Goal: Task Accomplishment & Management: Complete application form

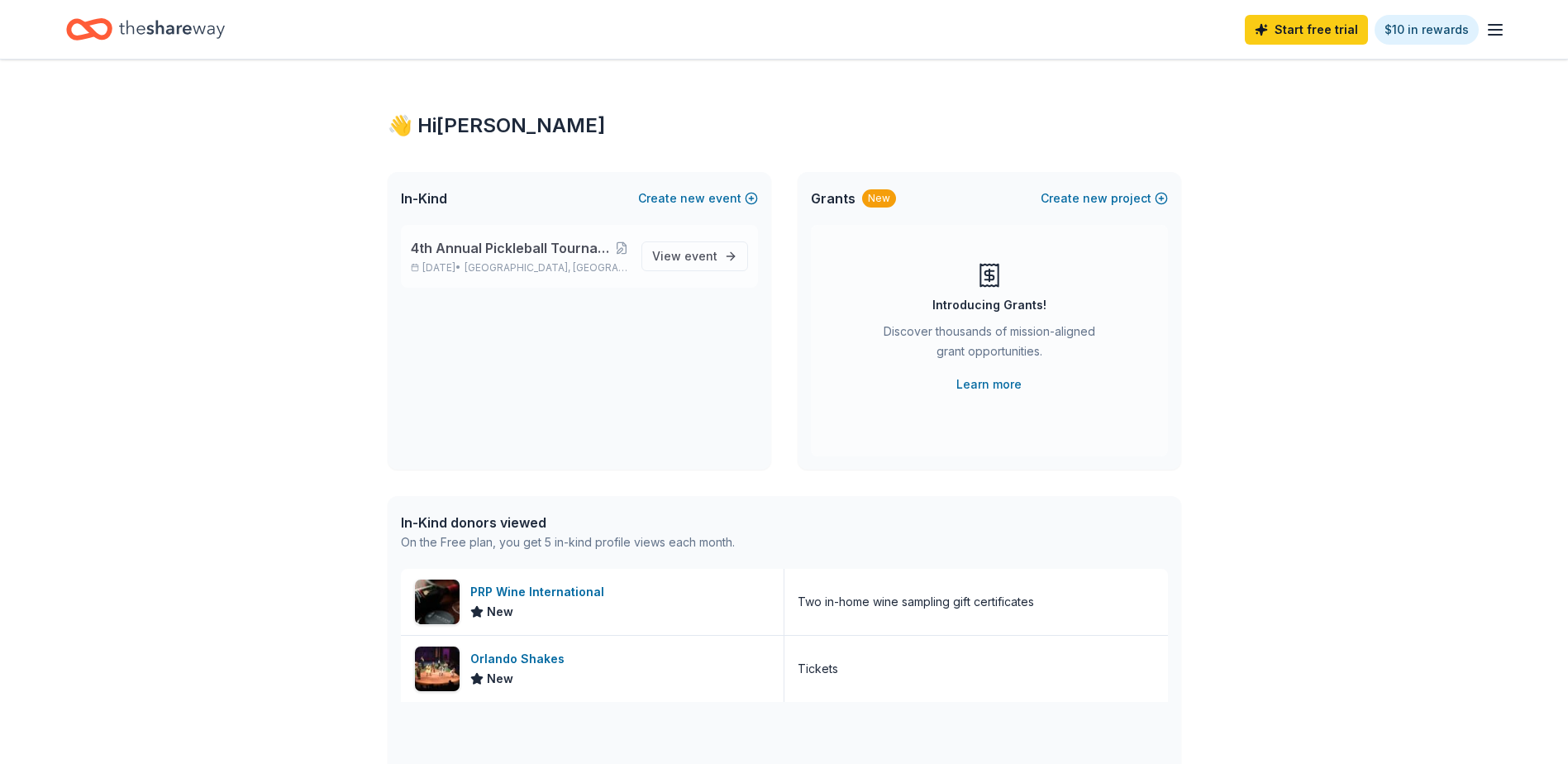
click at [514, 243] on span "4th Annual Pickleball Tournament, Online Auction & Raffle with all proceeds to …" at bounding box center [513, 248] width 204 height 20
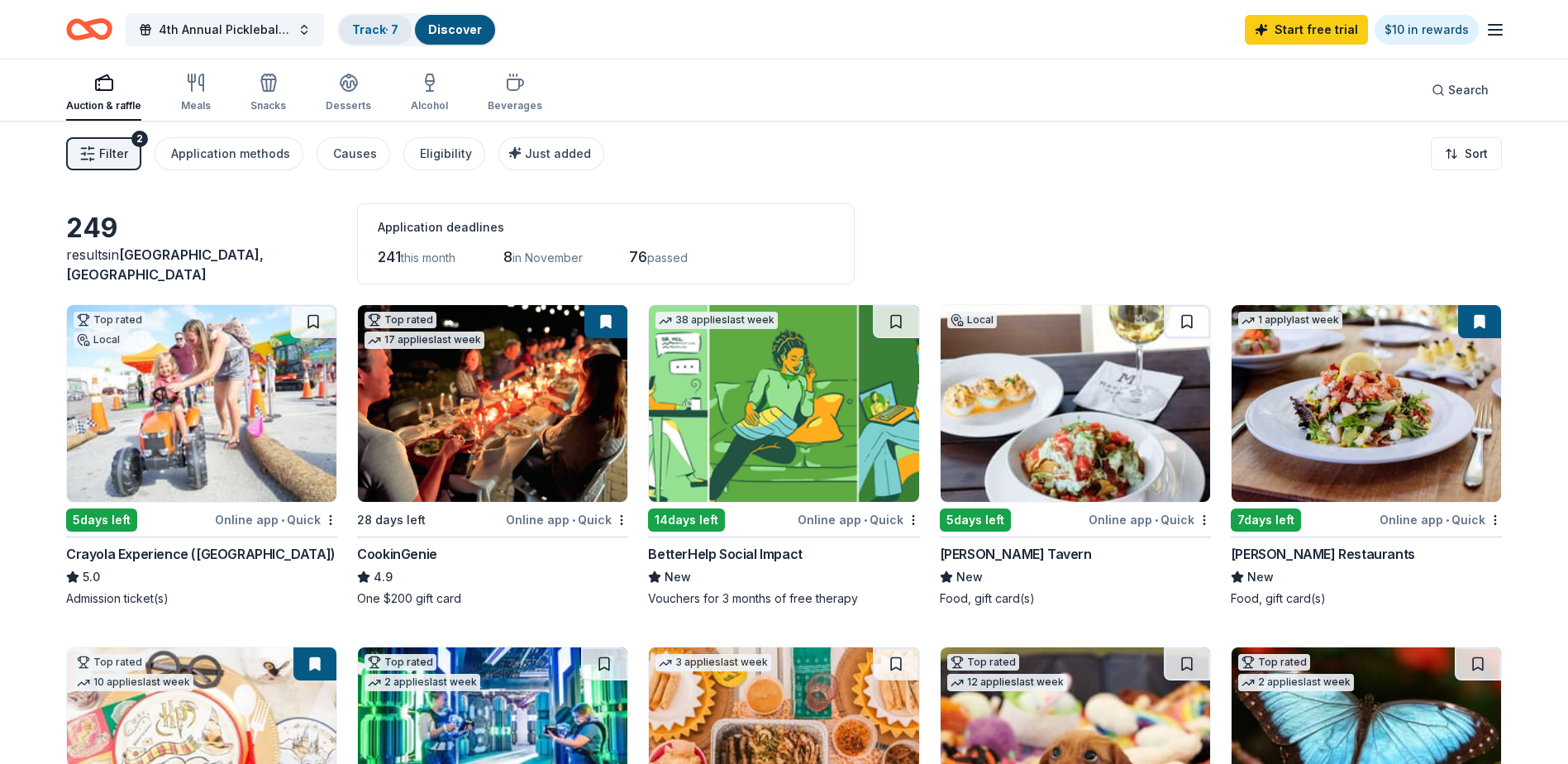
click at [377, 28] on link "Track · 7" at bounding box center [375, 29] width 47 height 14
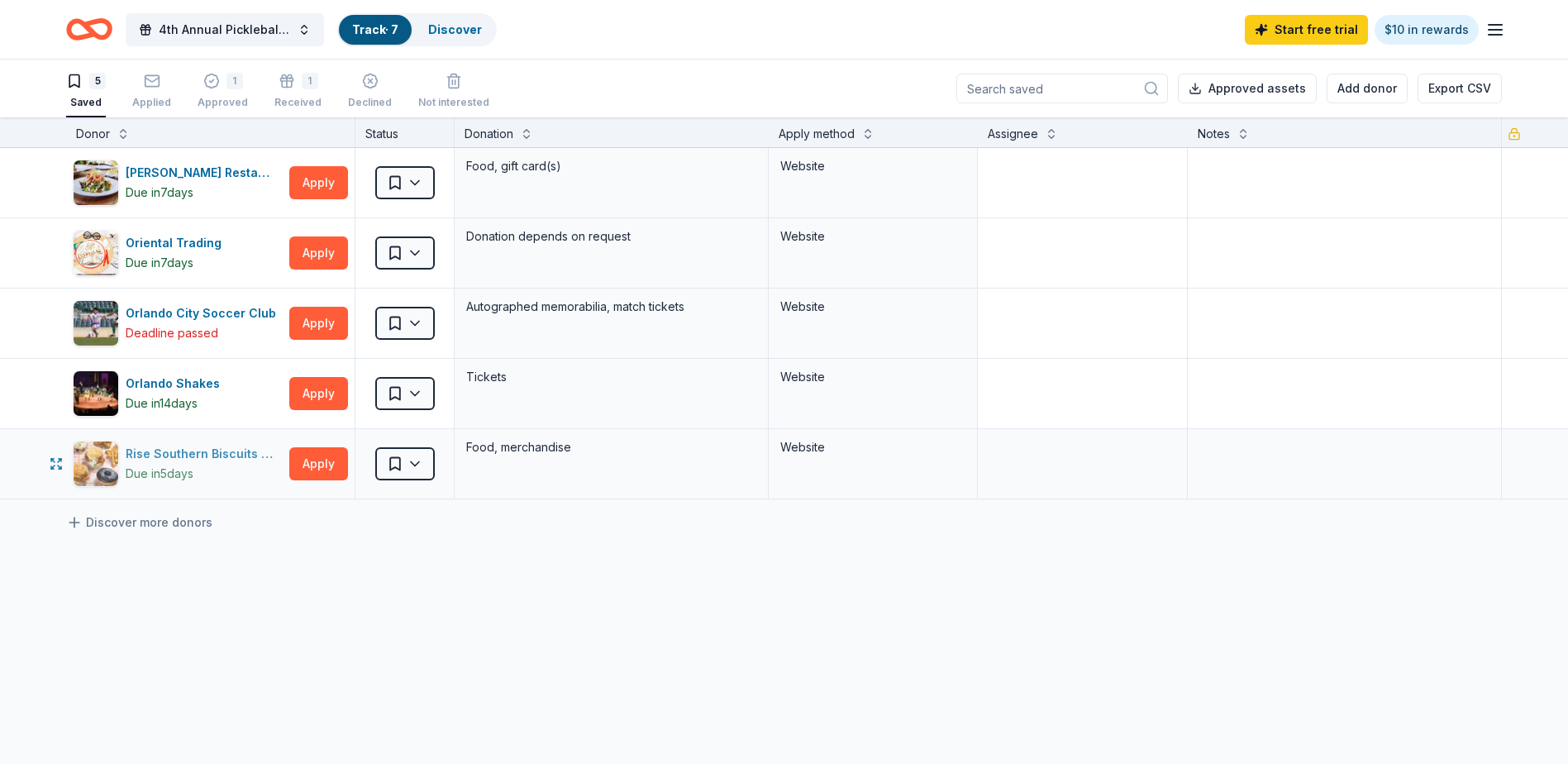
click at [193, 455] on div "Rise Southern Biscuits & Righteous Chicken" at bounding box center [204, 453] width 157 height 20
click at [215, 91] on div "1 Approved" at bounding box center [222, 90] width 51 height 37
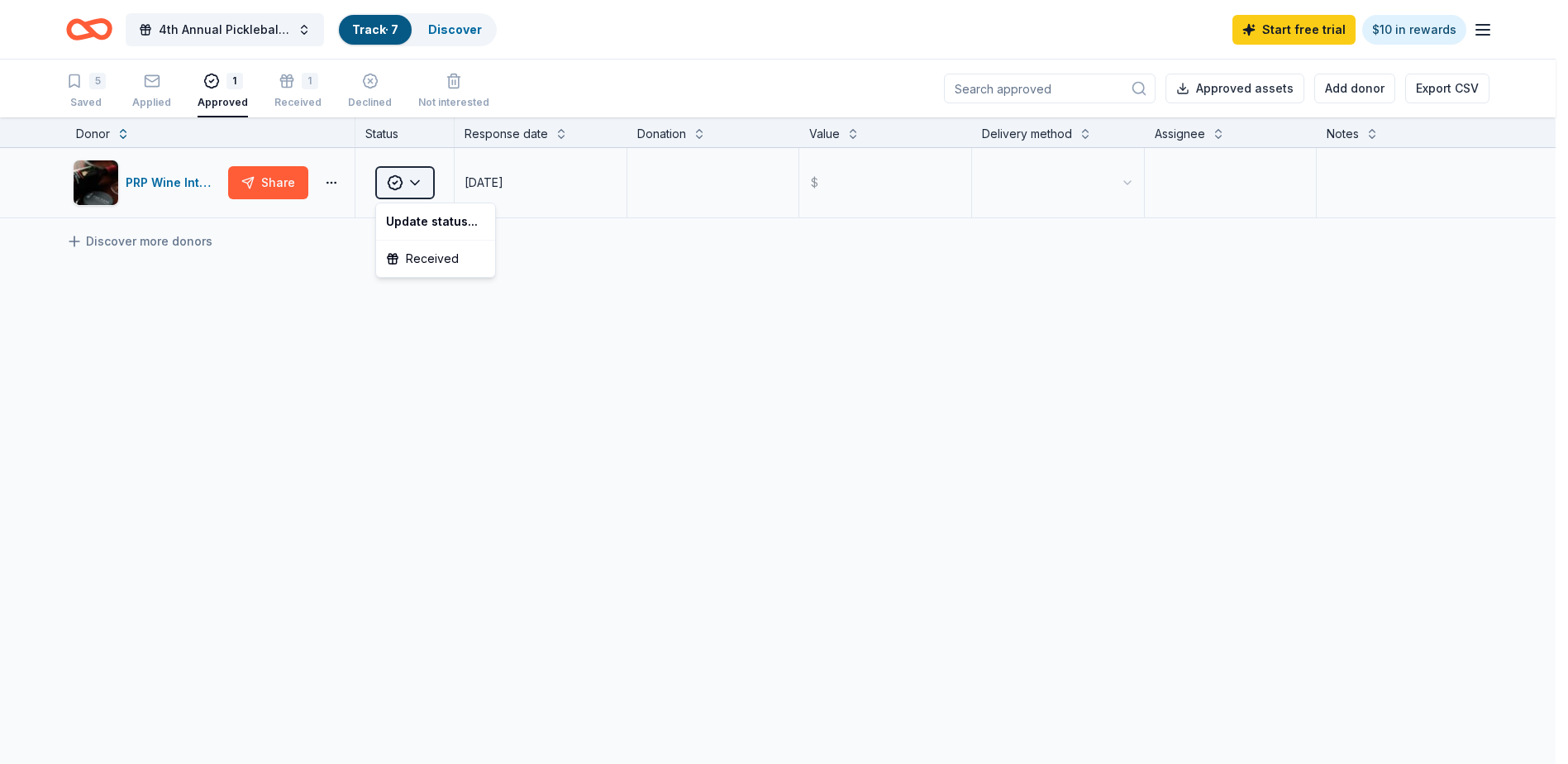
click at [413, 186] on html "4th Annual Pickleball Tournament, Online Auction & Raffle with all proceeds to …" at bounding box center [784, 382] width 1568 height 764
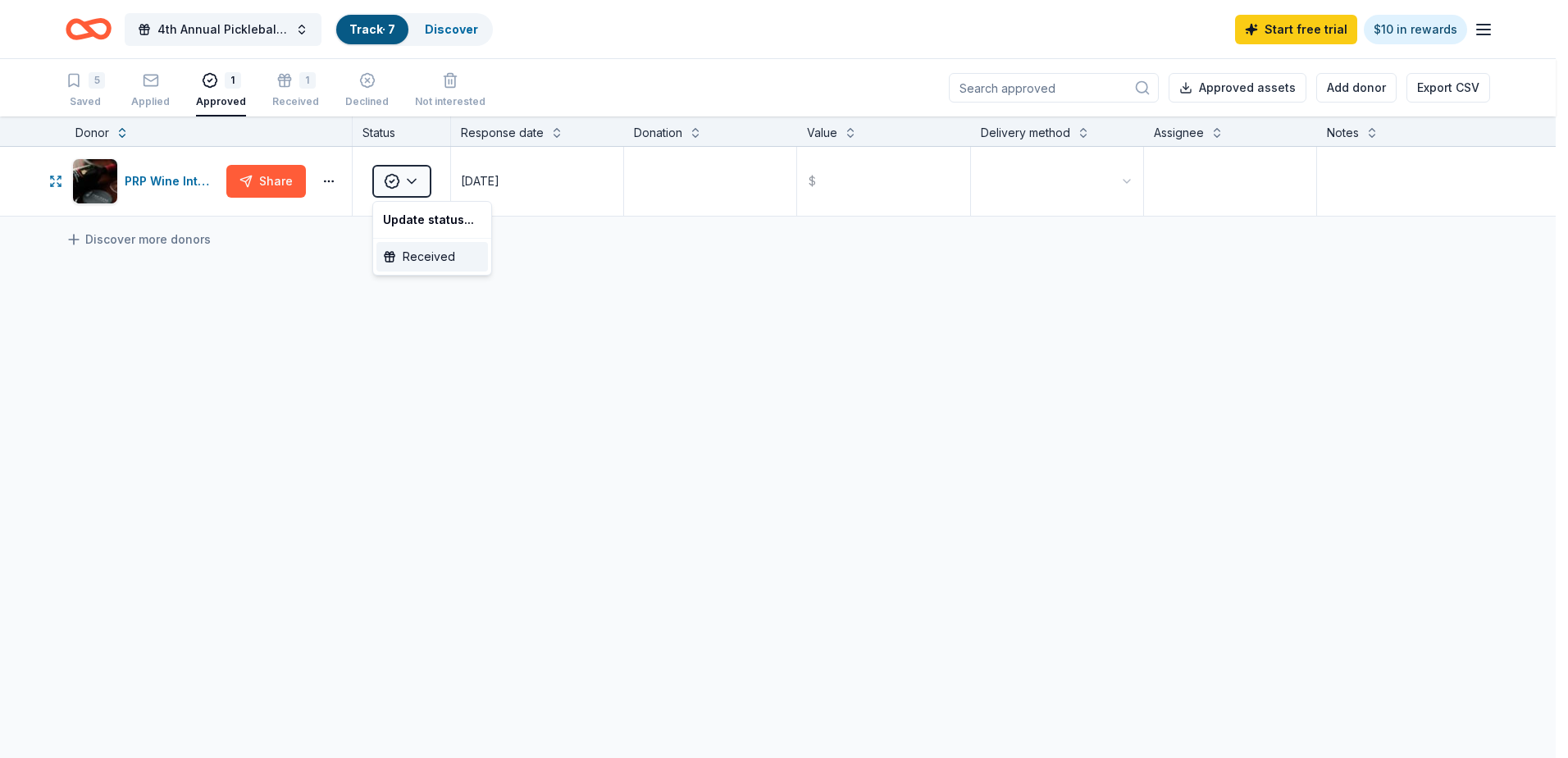
click at [415, 251] on div "Received" at bounding box center [431, 257] width 111 height 30
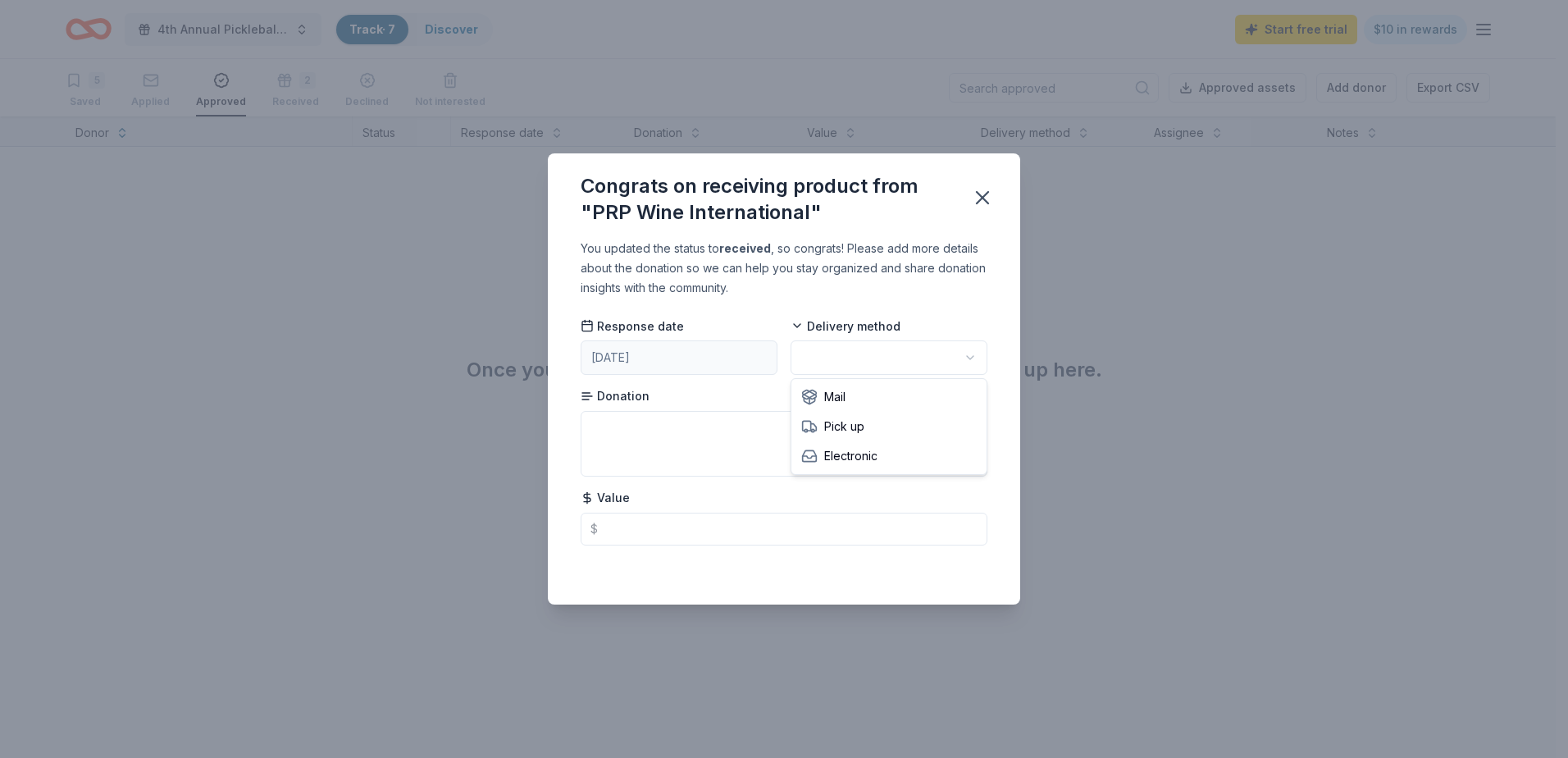
click at [845, 360] on html "4th Annual Pickleball Tournament, Online Auction & Raffle with all proceeds to …" at bounding box center [784, 379] width 1568 height 758
click at [637, 433] on textarea at bounding box center [784, 443] width 407 height 66
type textarea "2 - In home private wine tasting for up to 12 people"
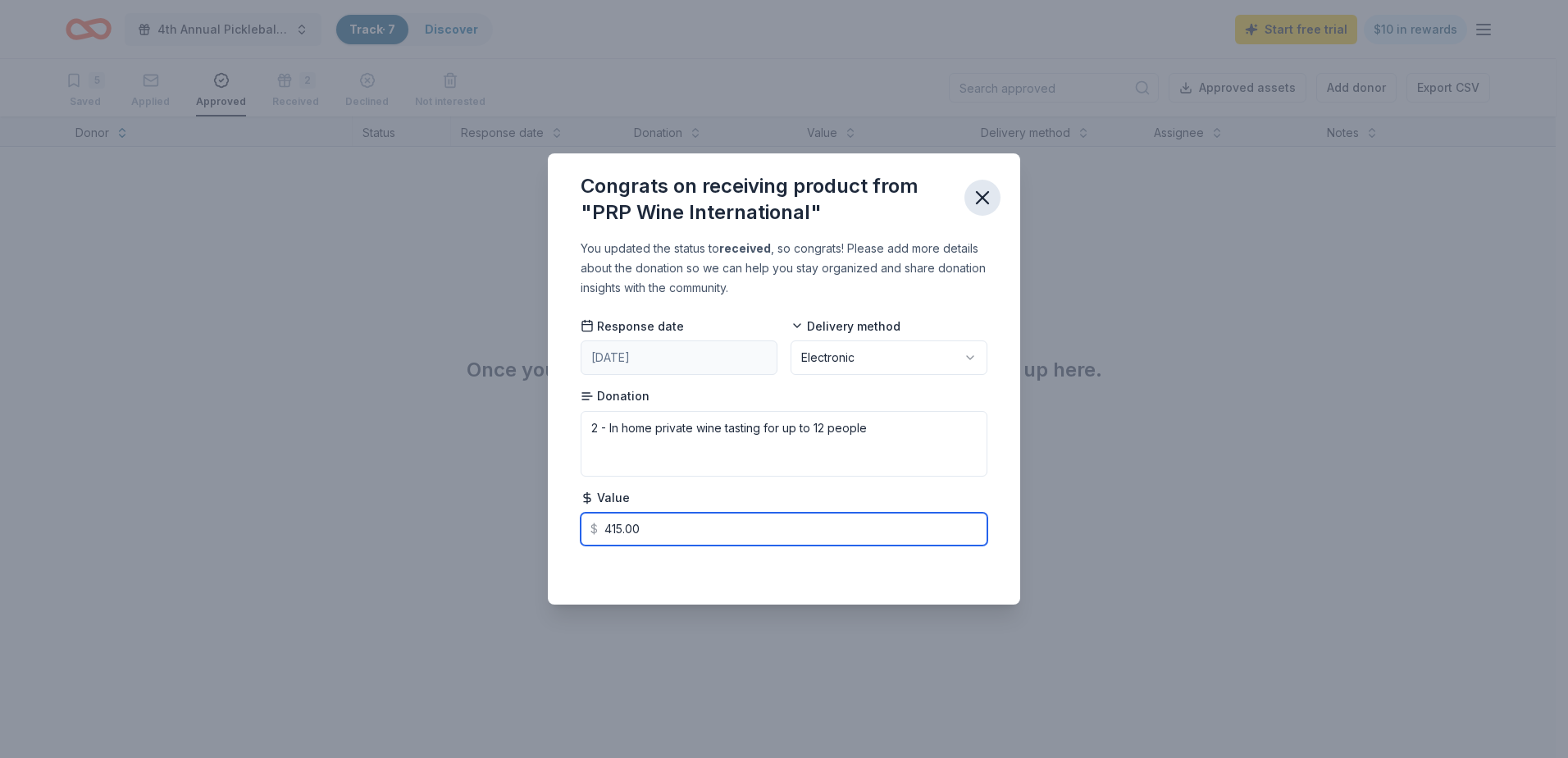
type input "415.00"
click at [978, 200] on icon "button" at bounding box center [982, 197] width 23 height 23
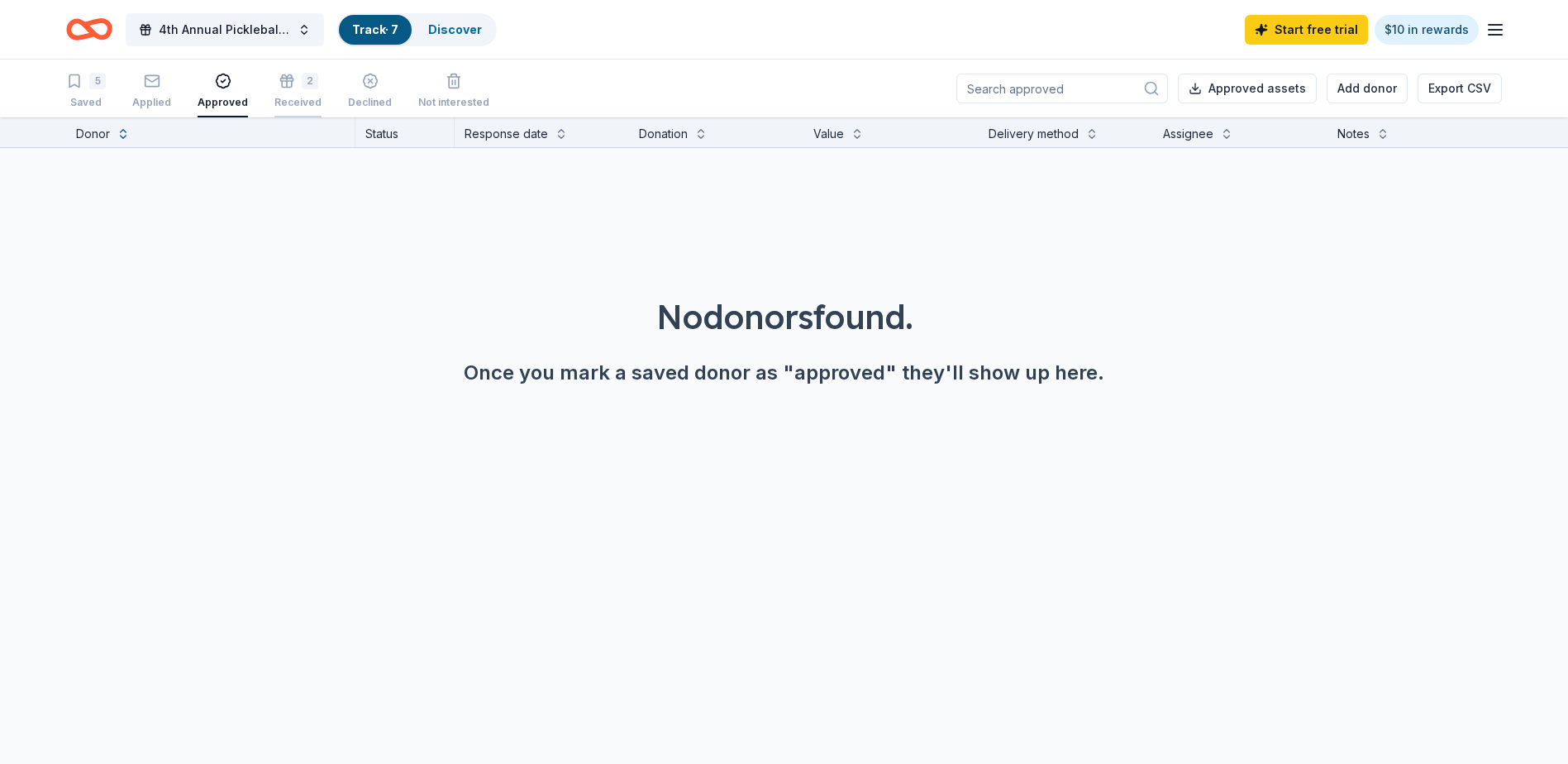
click at [292, 100] on div "Received" at bounding box center [298, 92] width 47 height 13
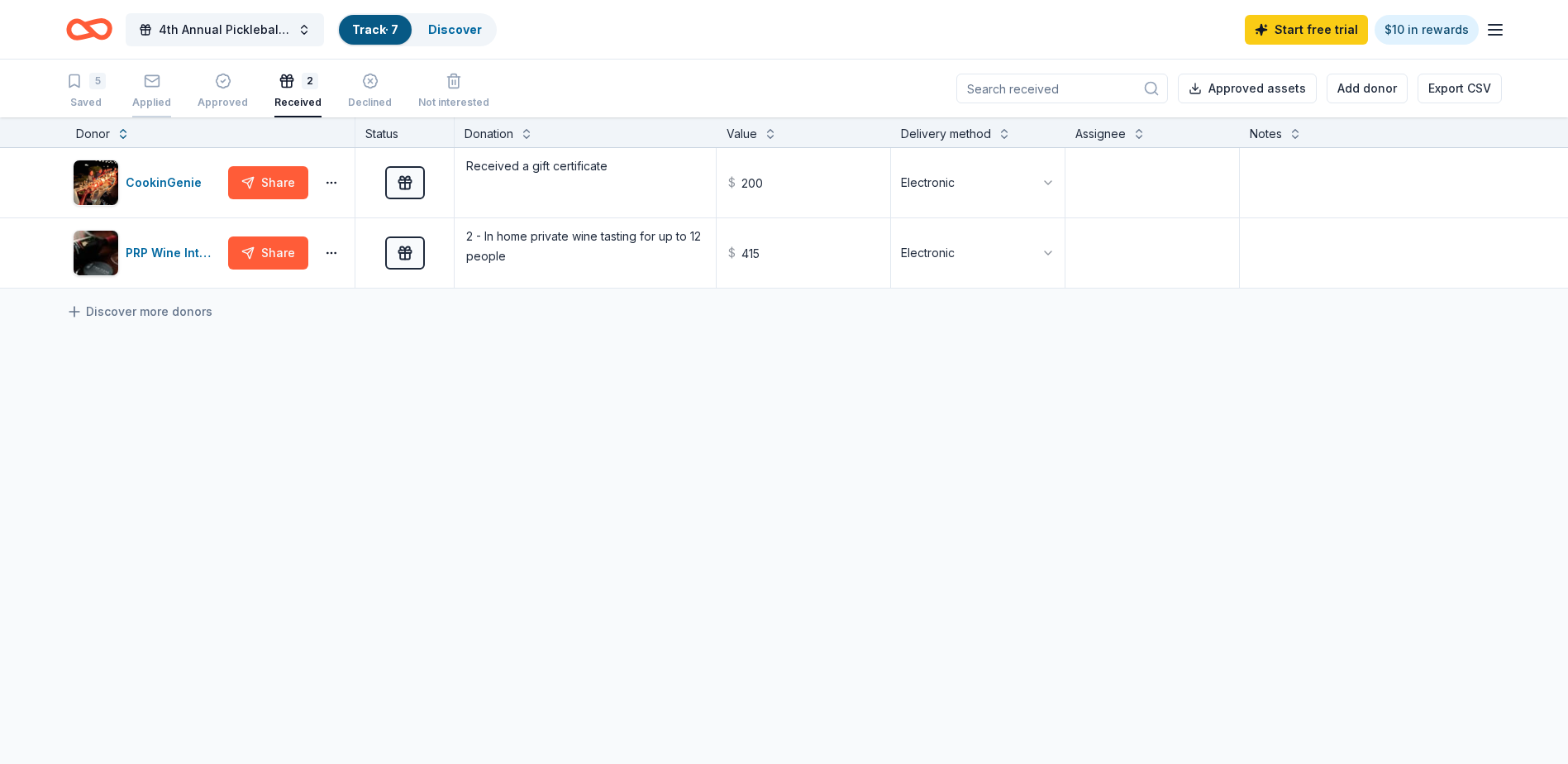
click at [156, 100] on div "Applied" at bounding box center [151, 102] width 39 height 13
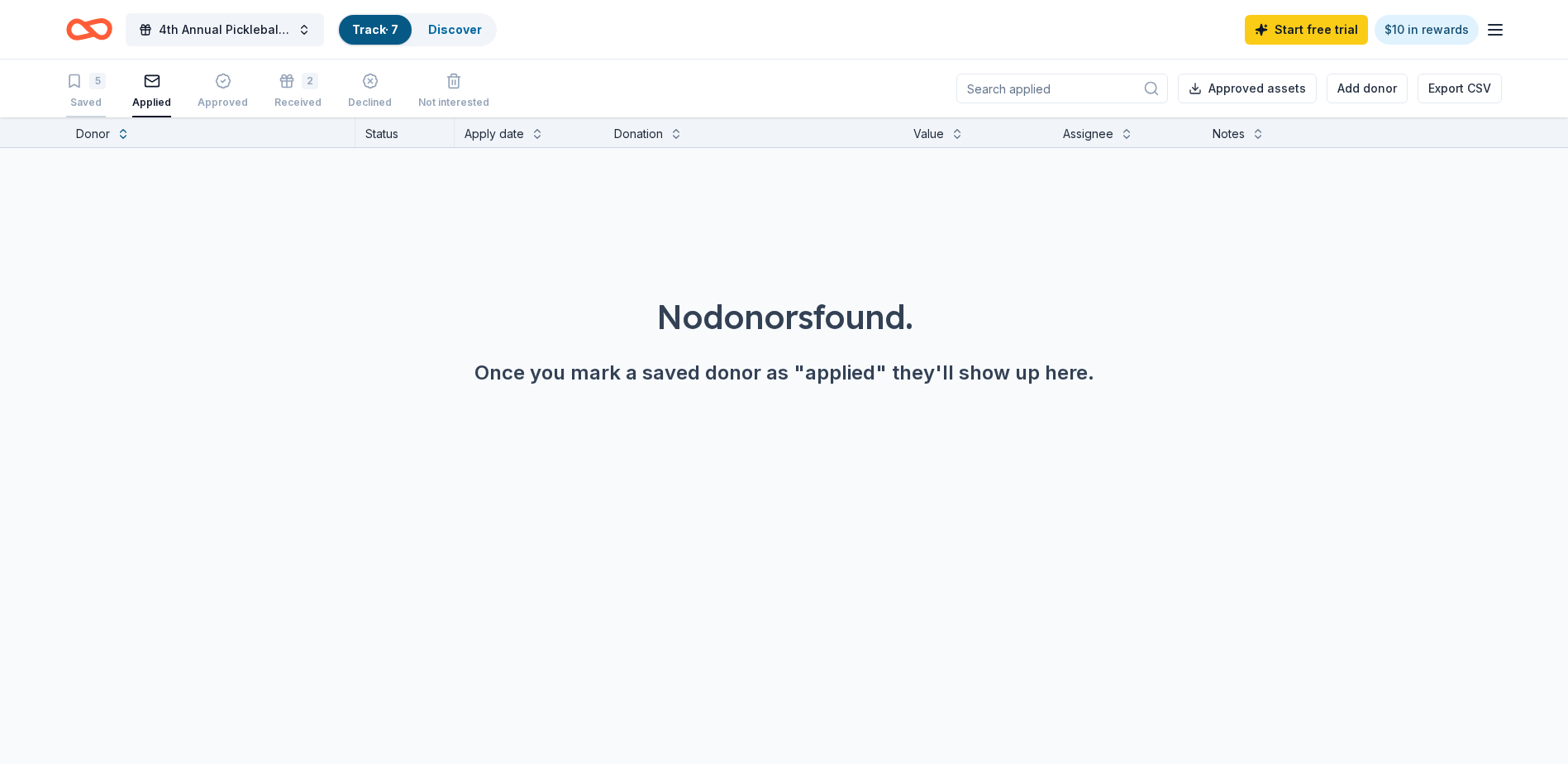
click at [86, 100] on div "Saved" at bounding box center [86, 102] width 40 height 13
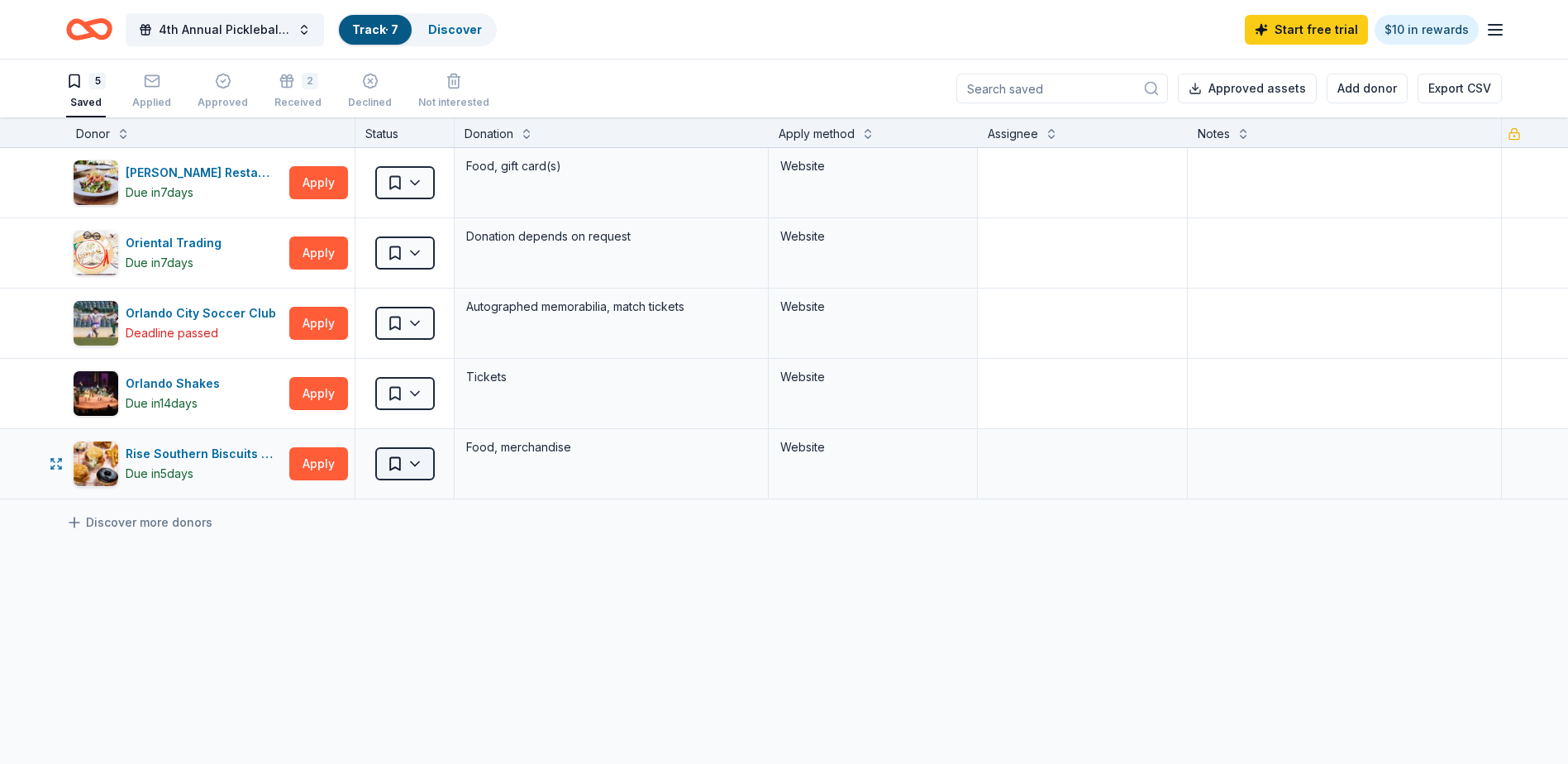
click at [418, 469] on html "4th Annual Pickleball Tournament, Online Auction & Raffle with all proceeds to …" at bounding box center [784, 382] width 1568 height 764
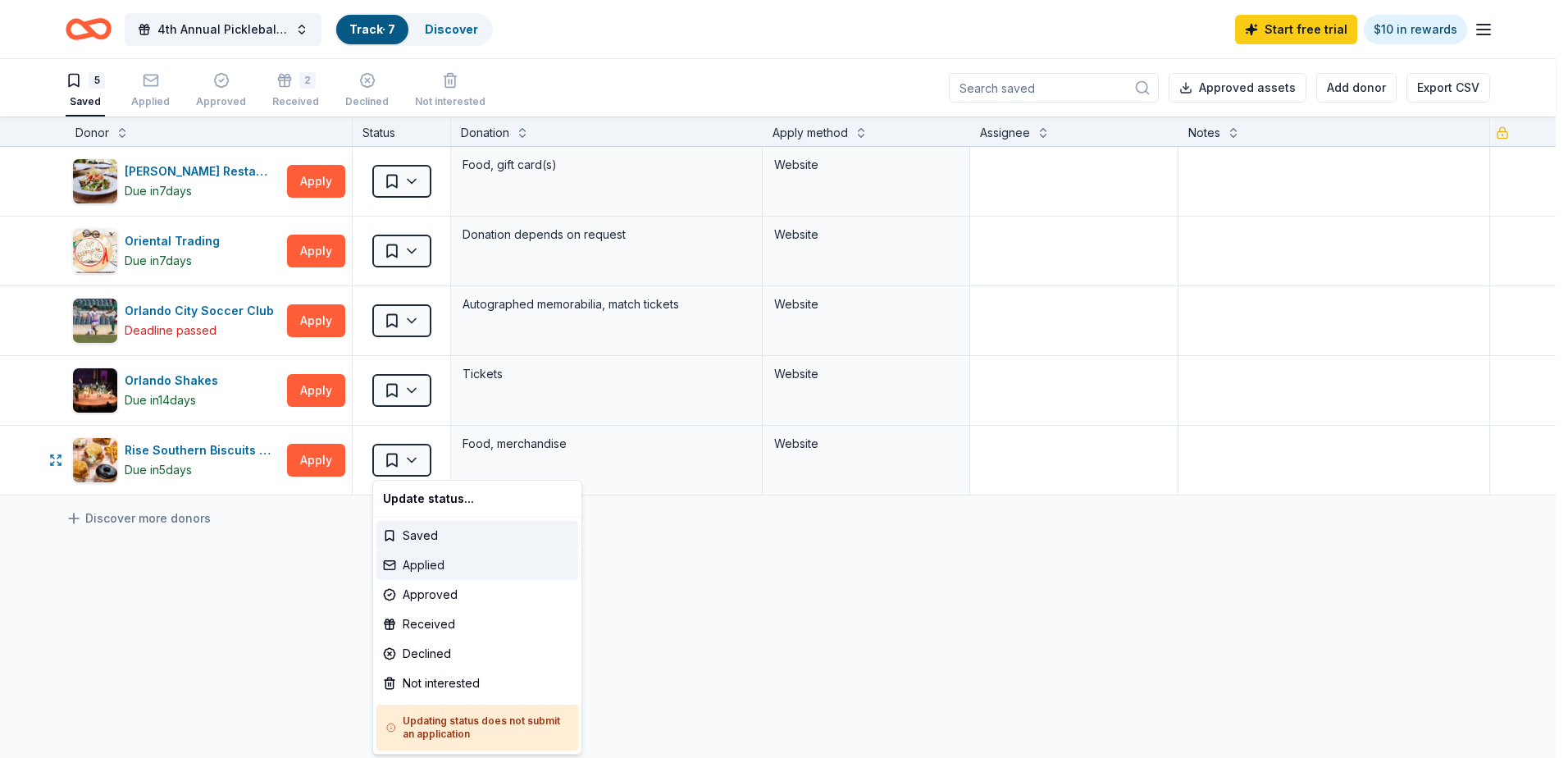
click at [436, 564] on div "Applied" at bounding box center [477, 565] width 202 height 30
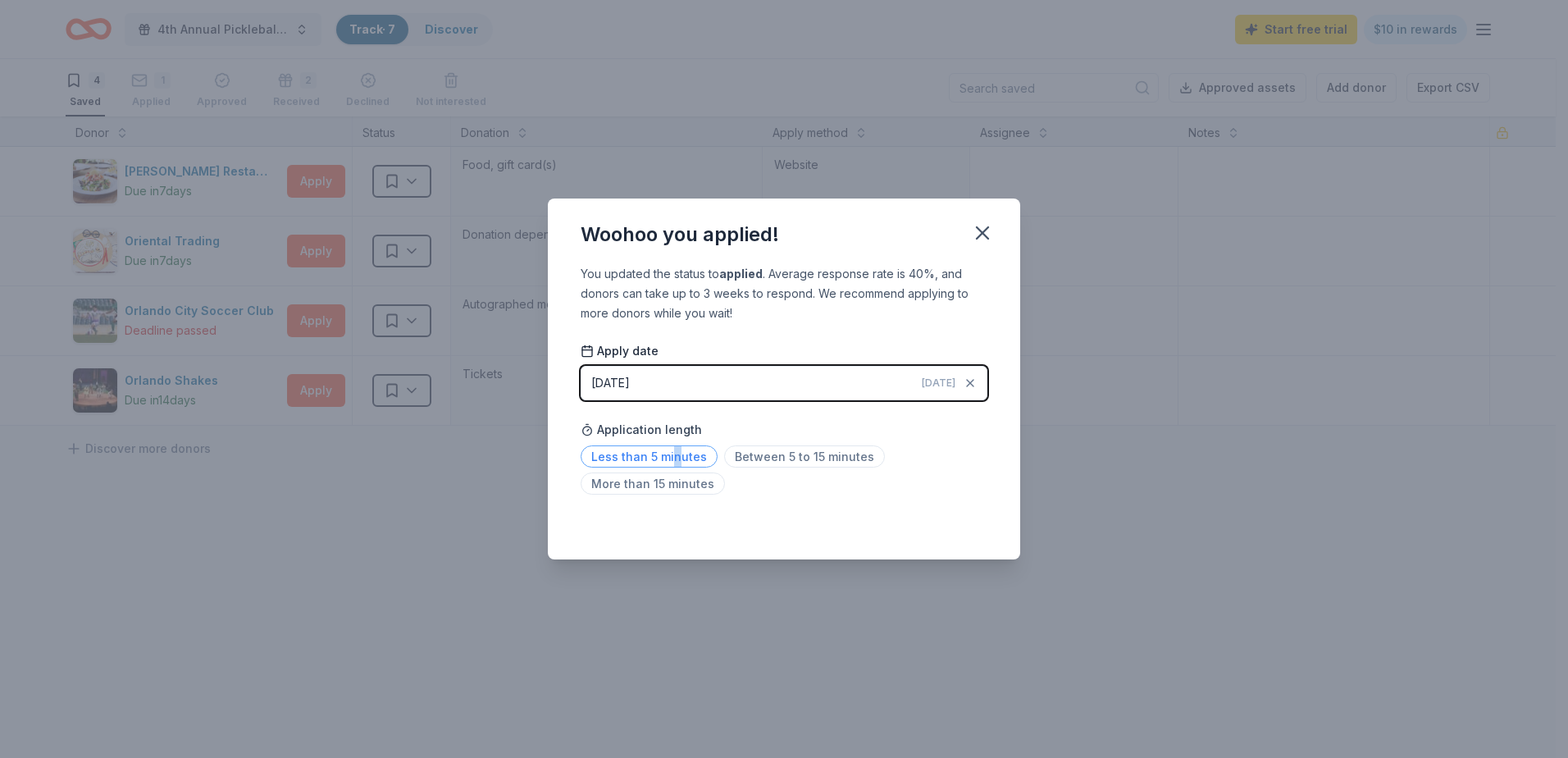
click at [675, 454] on span "Less than 5 minutes" at bounding box center [649, 456] width 137 height 22
click at [979, 230] on icon "button" at bounding box center [982, 232] width 23 height 23
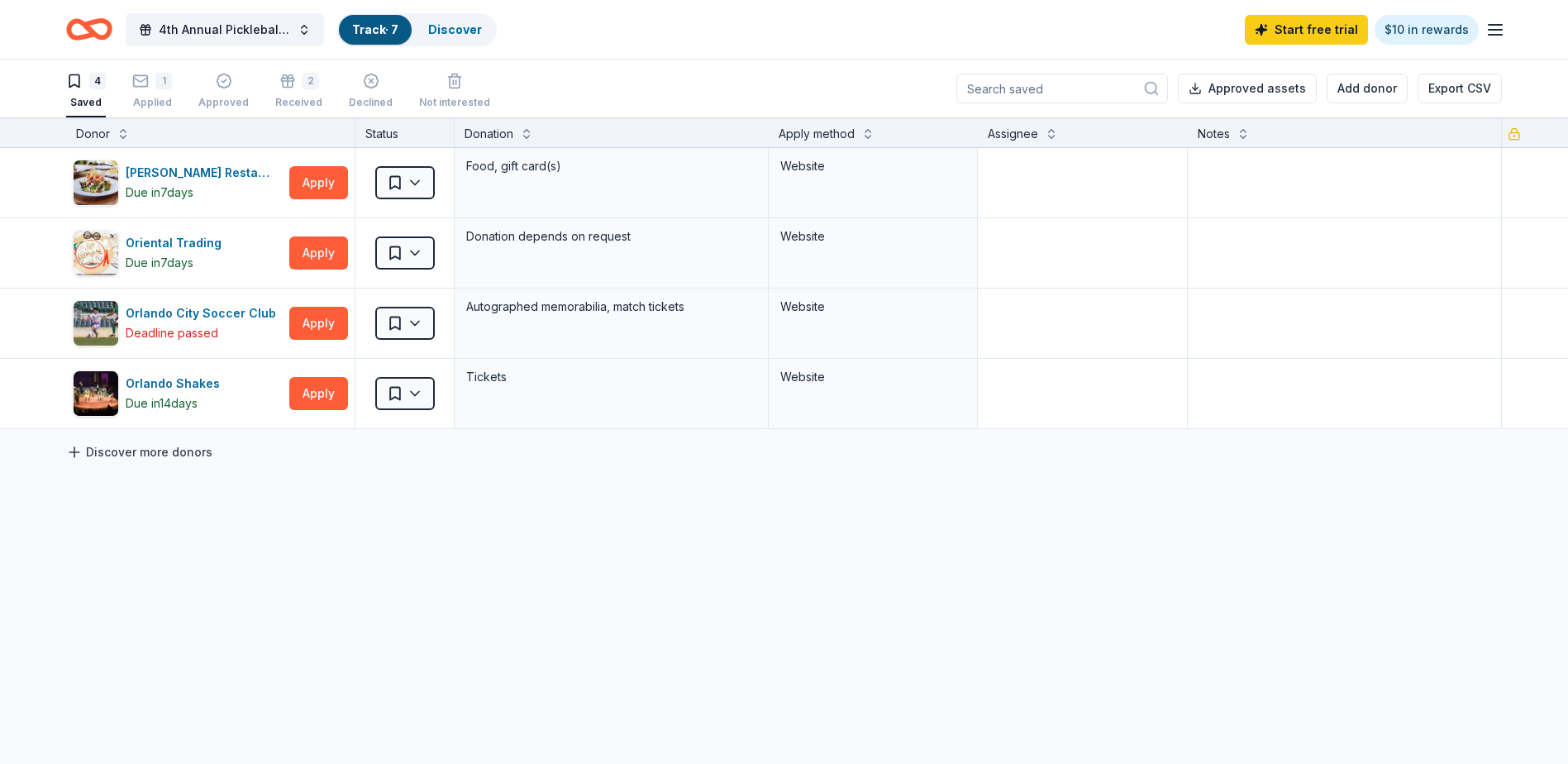
click at [151, 450] on link "Discover more donors" at bounding box center [139, 452] width 146 height 20
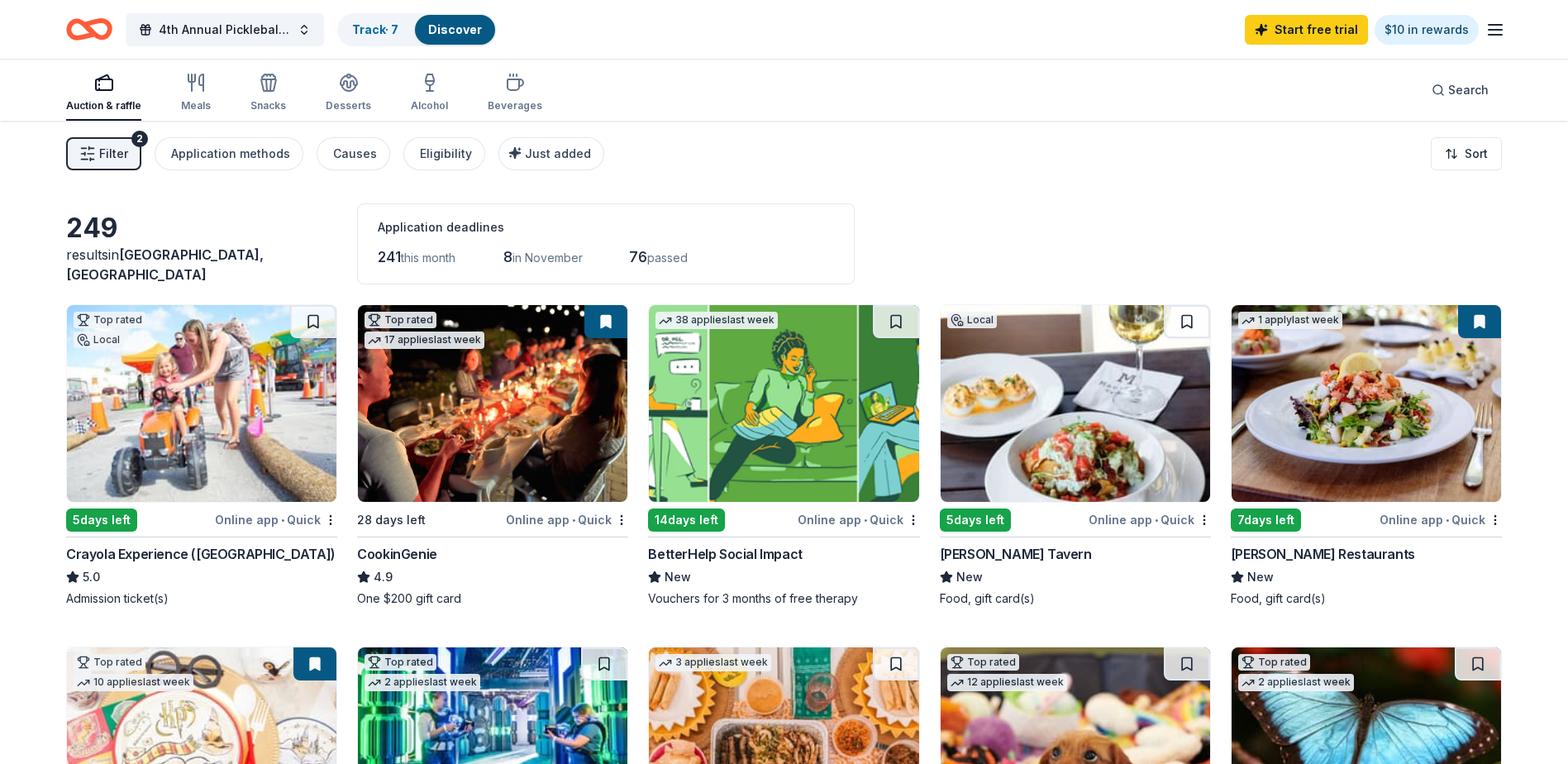
click at [1338, 552] on div "Cameron Mitchell Restaurants" at bounding box center [1323, 554] width 185 height 20
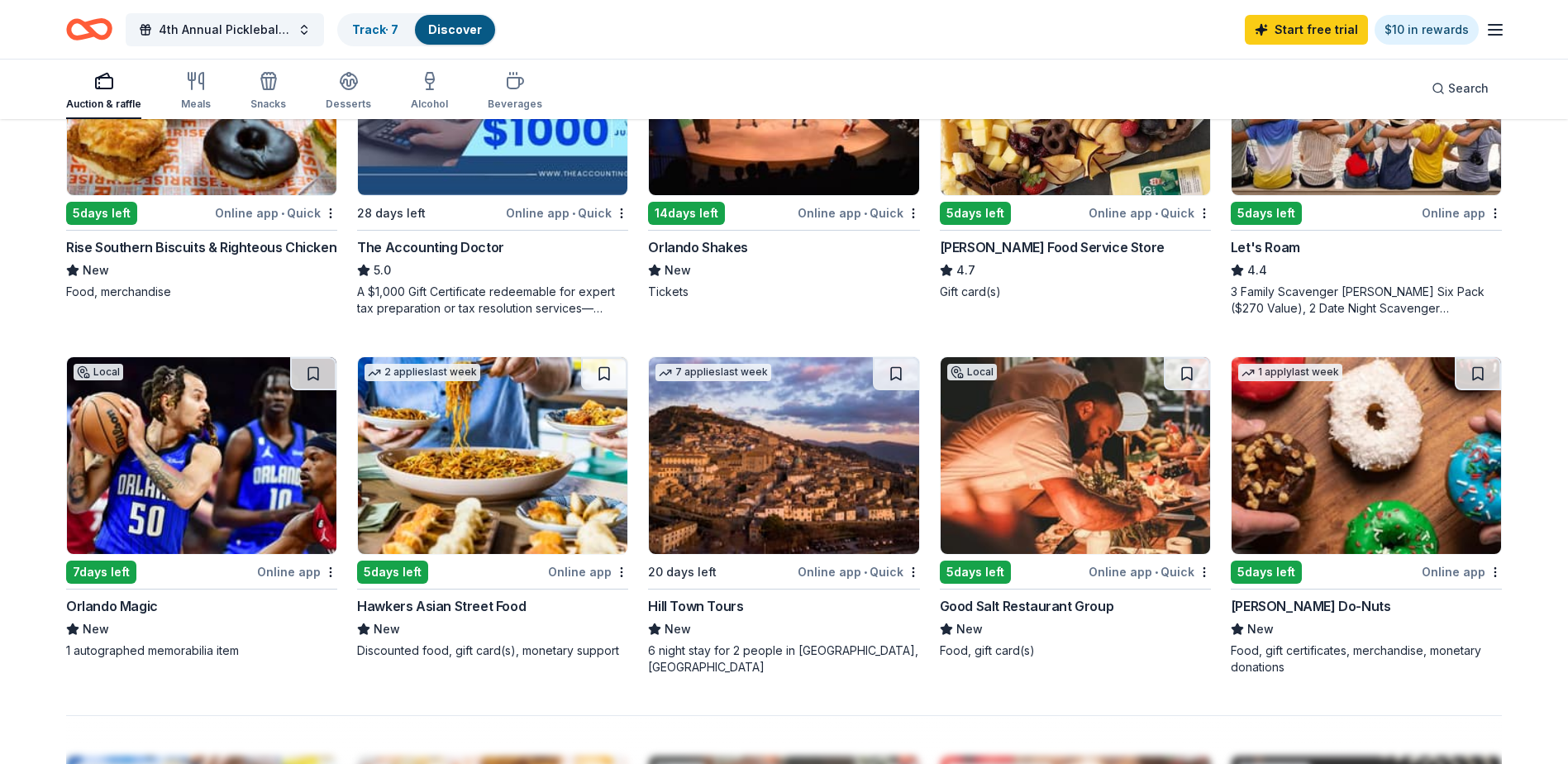
scroll to position [991, 0]
click at [719, 243] on div "Orlando Shakes" at bounding box center [698, 246] width 99 height 20
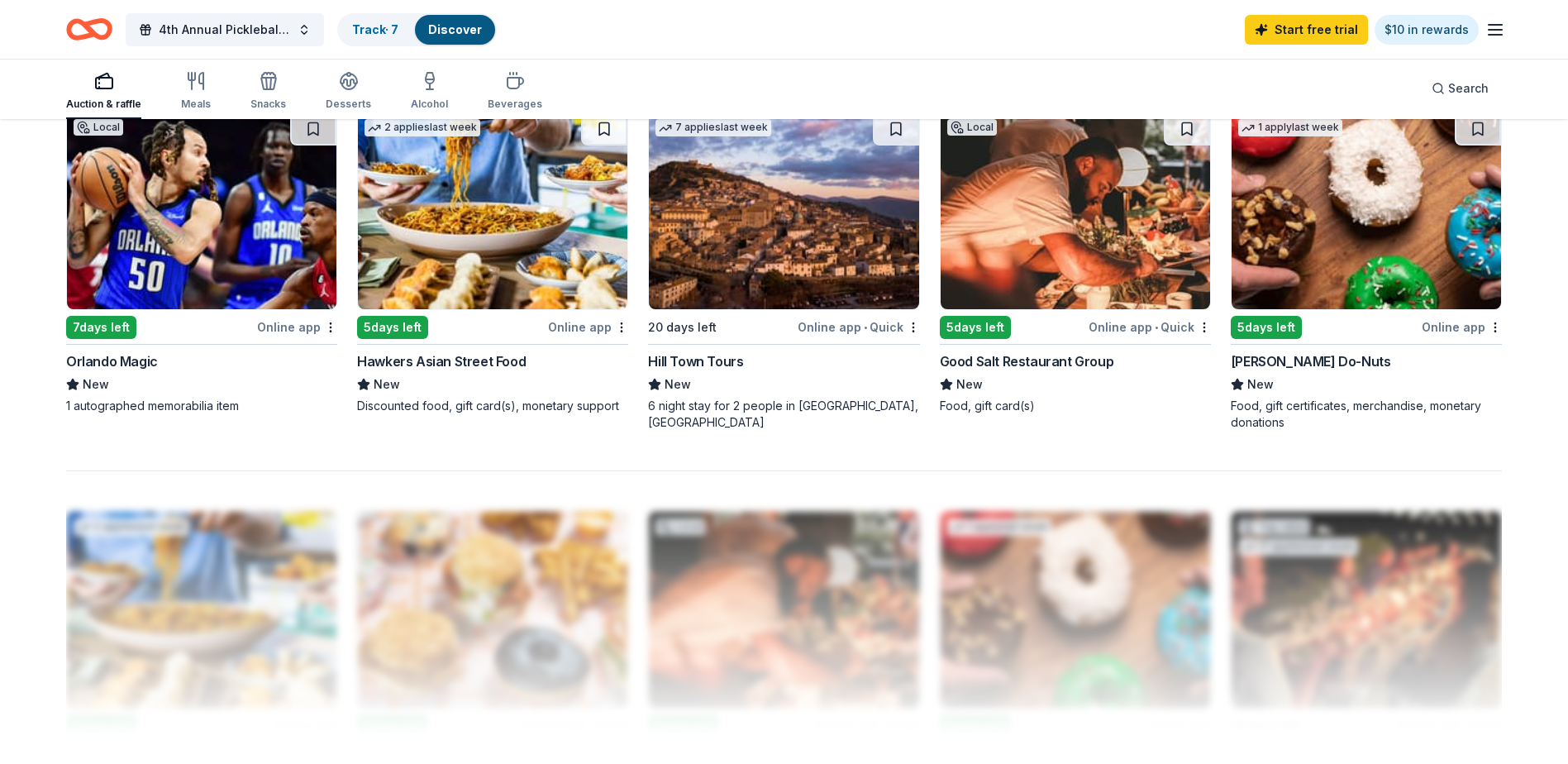
scroll to position [1239, 0]
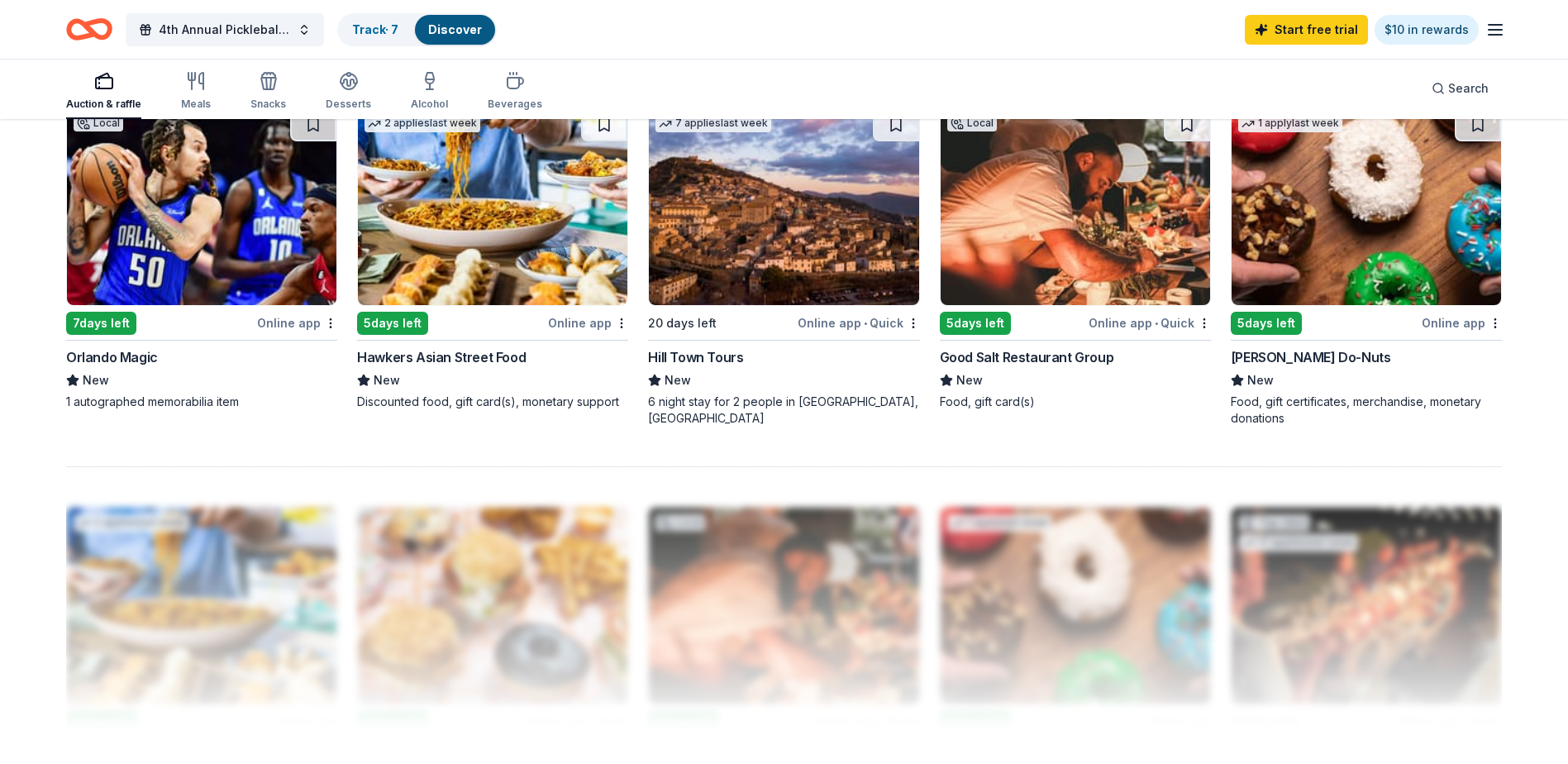
click at [1057, 357] on div "Good Salt Restaurant Group" at bounding box center [1027, 357] width 175 height 20
click at [1293, 352] on div "[PERSON_NAME] Do-Nuts" at bounding box center [1311, 357] width 161 height 20
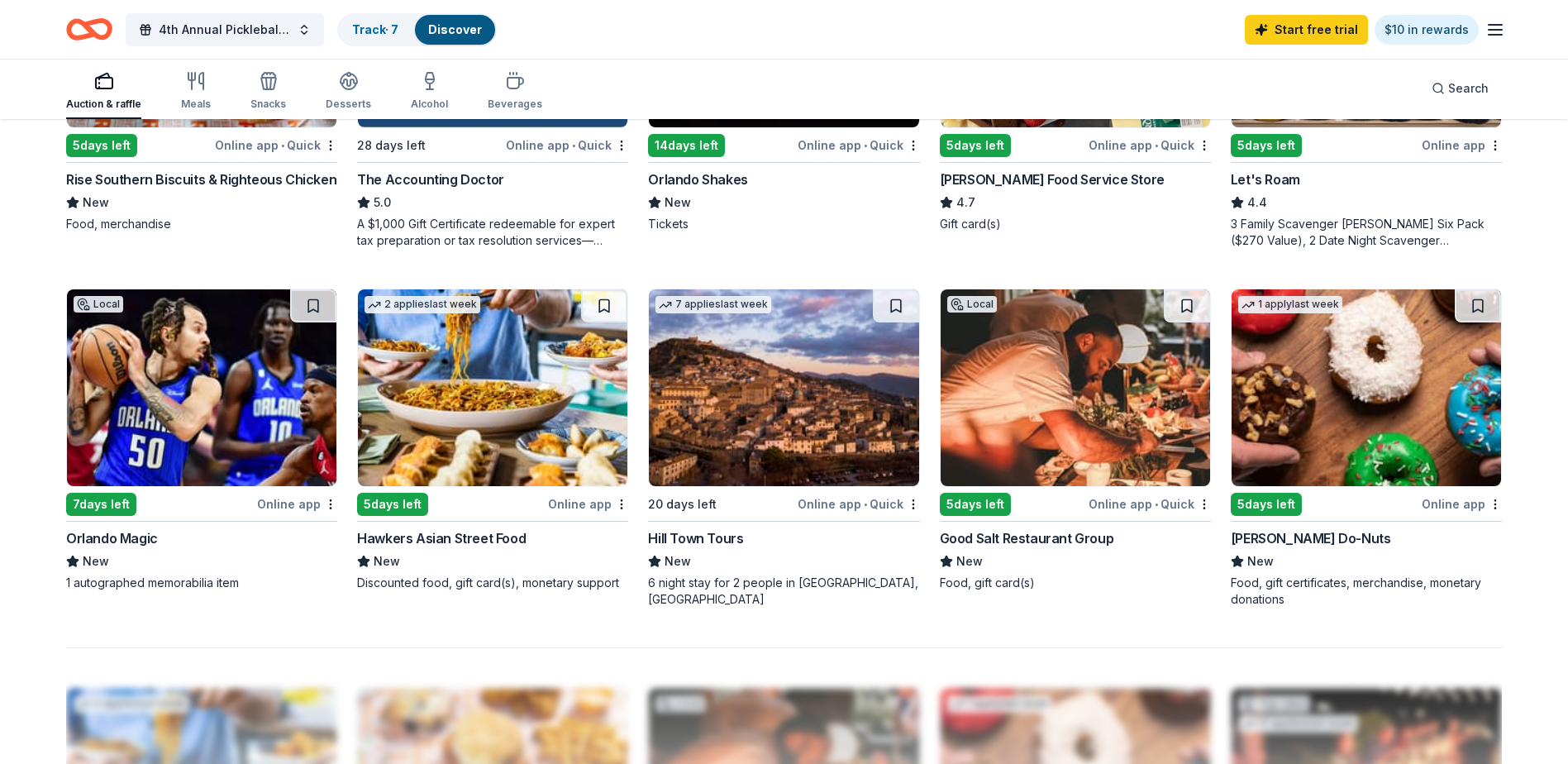
scroll to position [1026, 0]
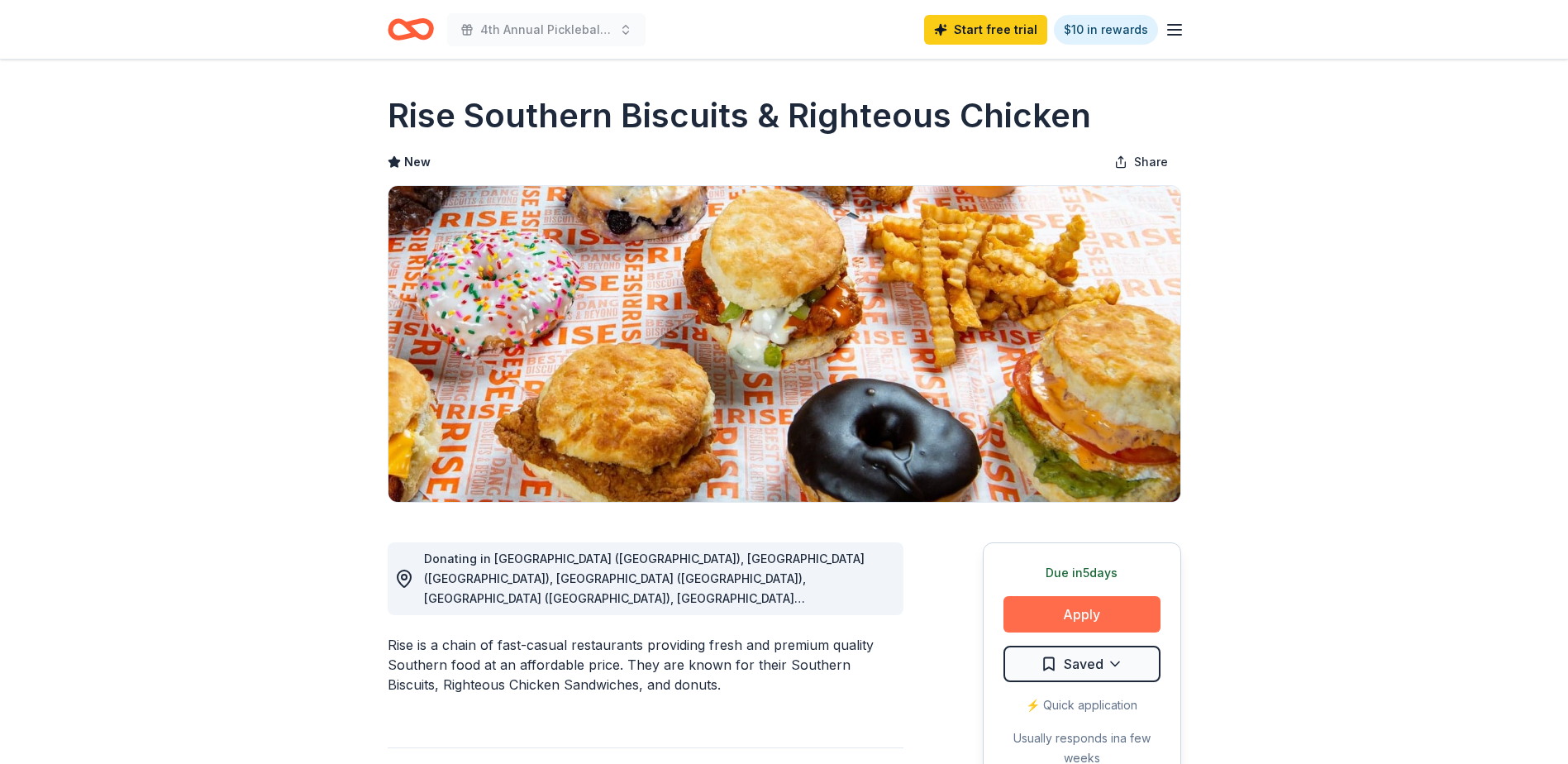
click at [1101, 608] on button "Apply" at bounding box center [1082, 613] width 157 height 37
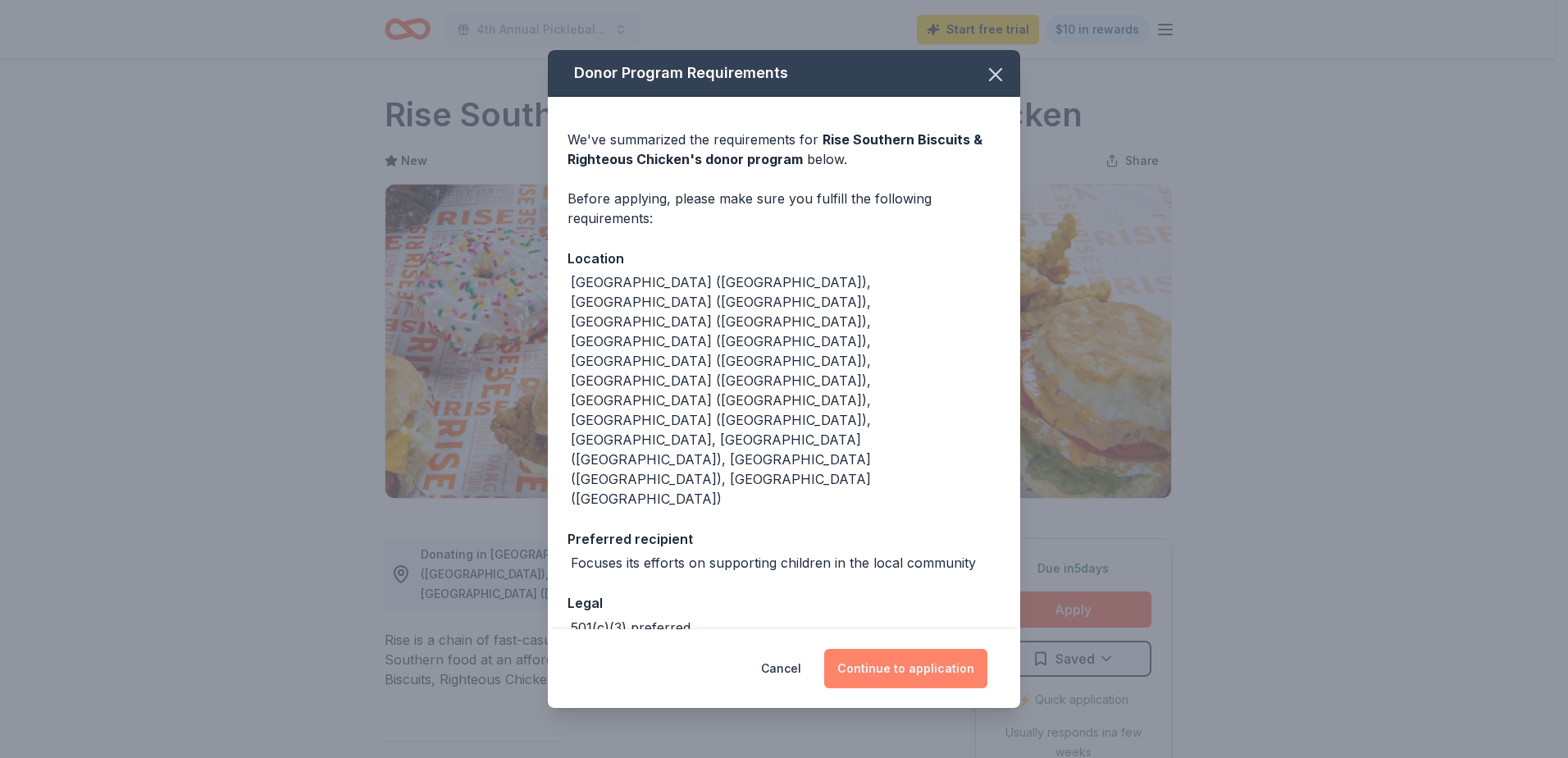
click at [890, 649] on button "Continue to application" at bounding box center [906, 668] width 163 height 39
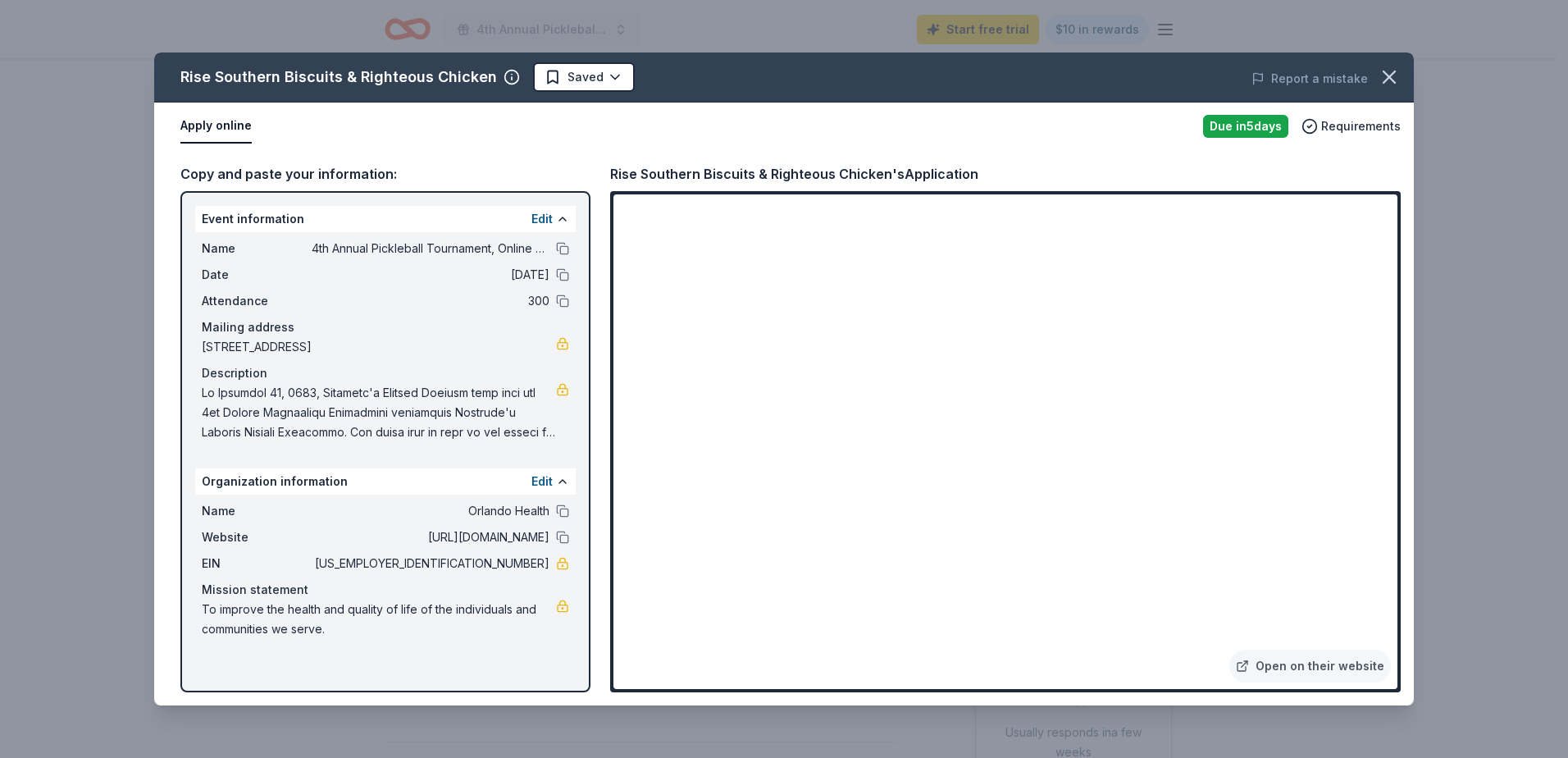
click at [221, 123] on button "Apply online" at bounding box center [216, 126] width 71 height 34
drag, startPoint x: 1396, startPoint y: 71, endPoint x: 1434, endPoint y: 106, distance: 51.7
click at [1398, 71] on icon "button" at bounding box center [1389, 77] width 23 height 23
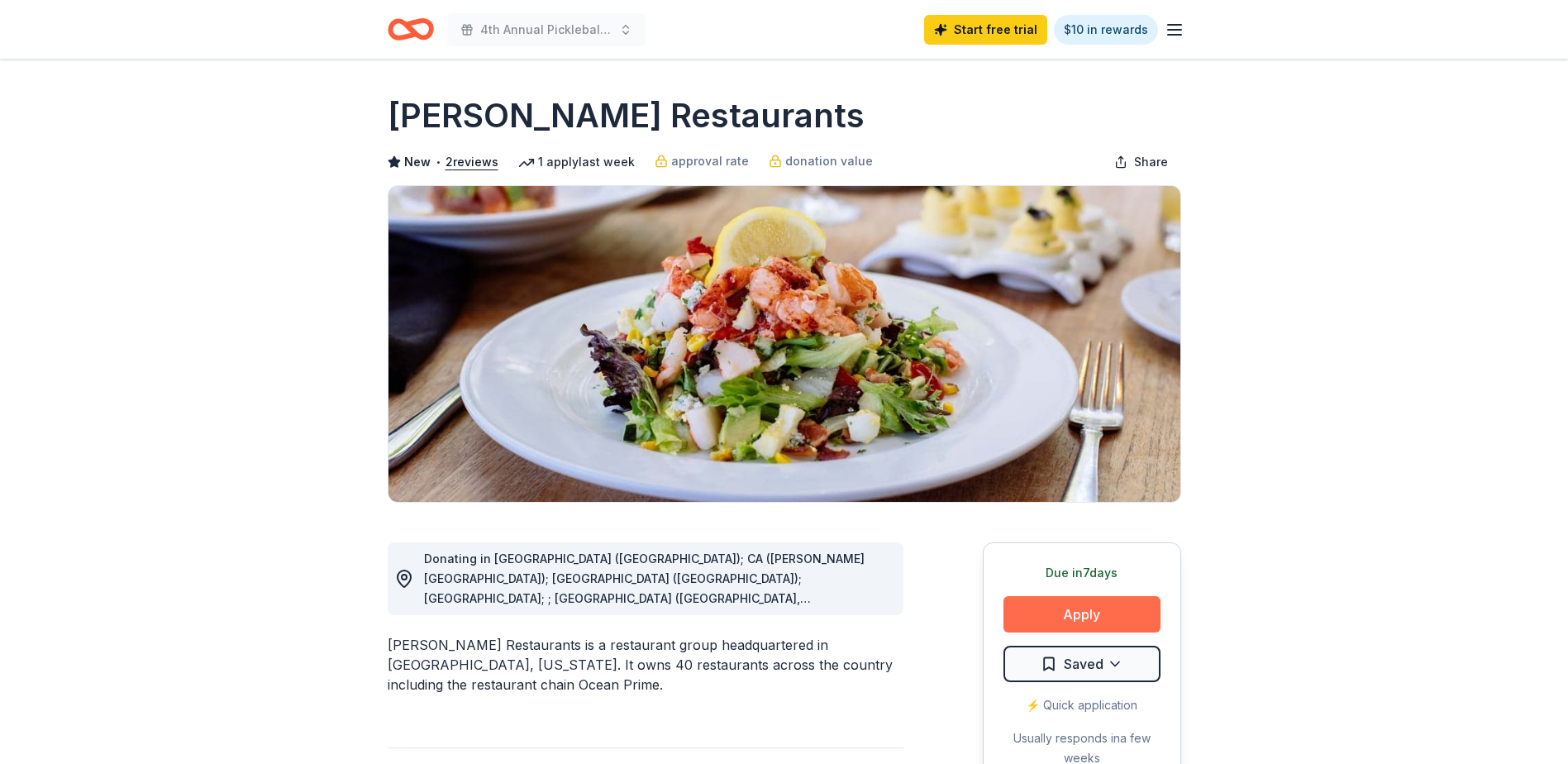
click at [1078, 617] on button "Apply" at bounding box center [1082, 613] width 157 height 37
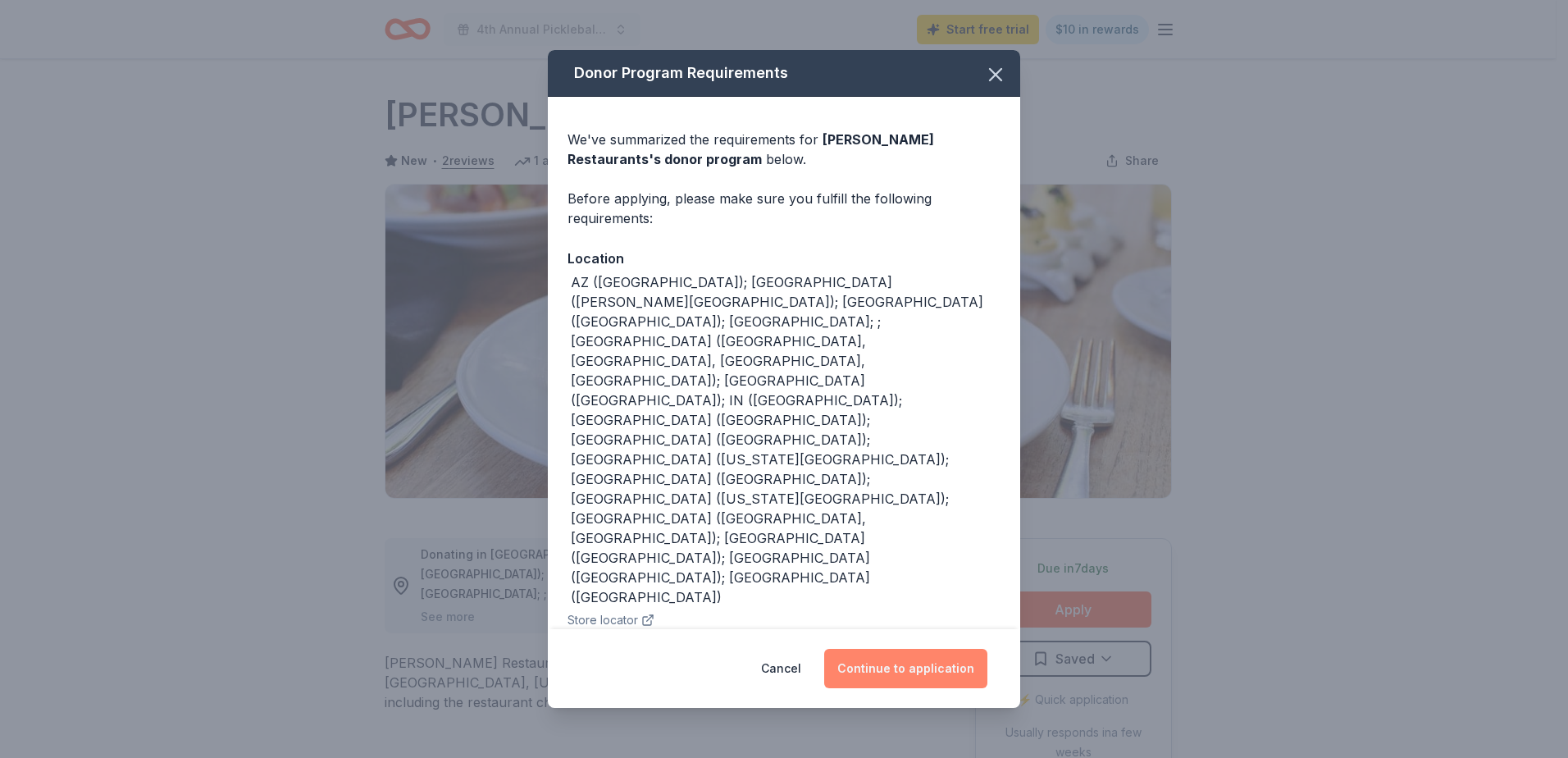
click at [904, 662] on button "Continue to application" at bounding box center [906, 668] width 163 height 39
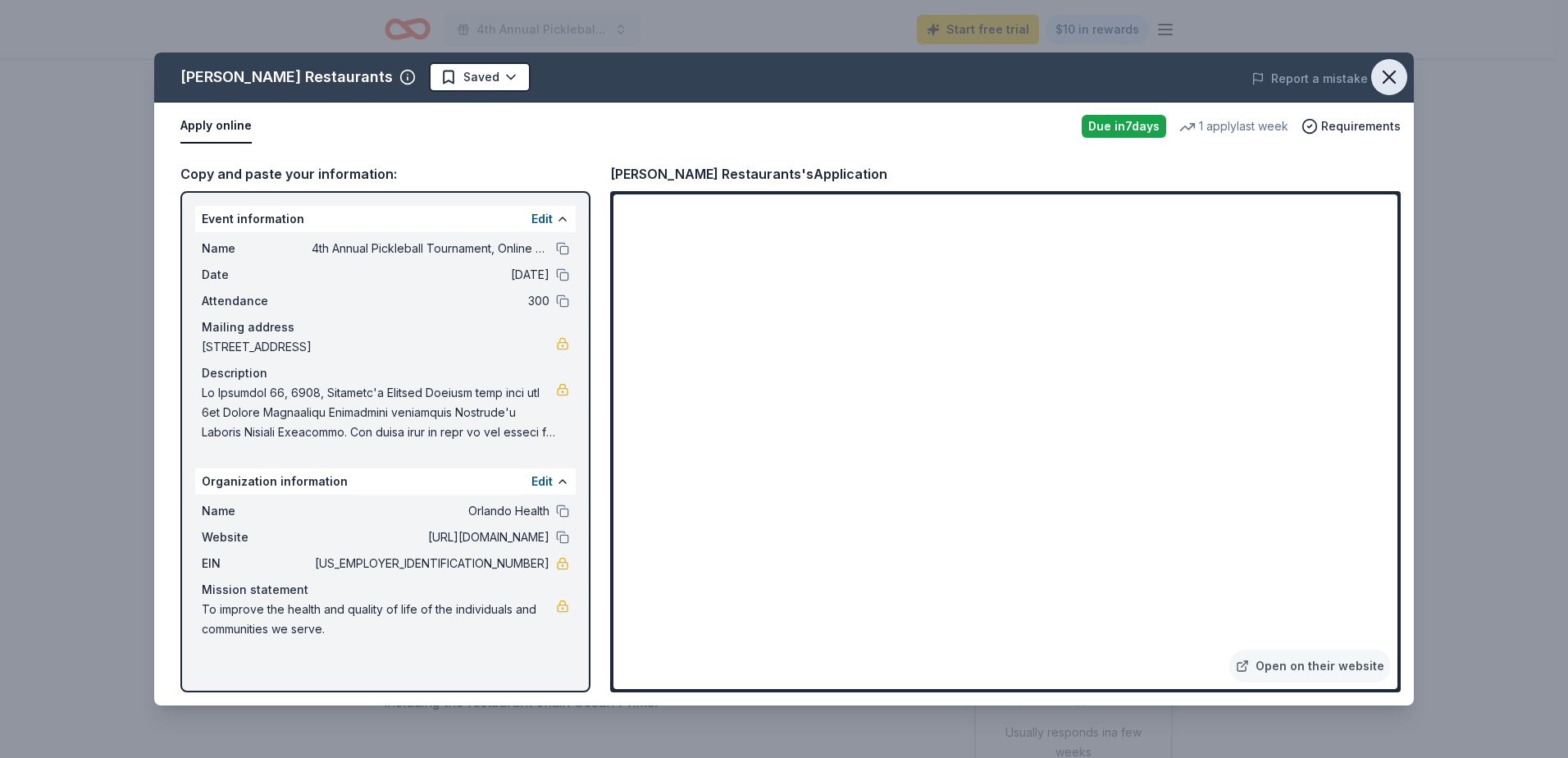
click at [1389, 72] on icon "button" at bounding box center [1389, 77] width 23 height 23
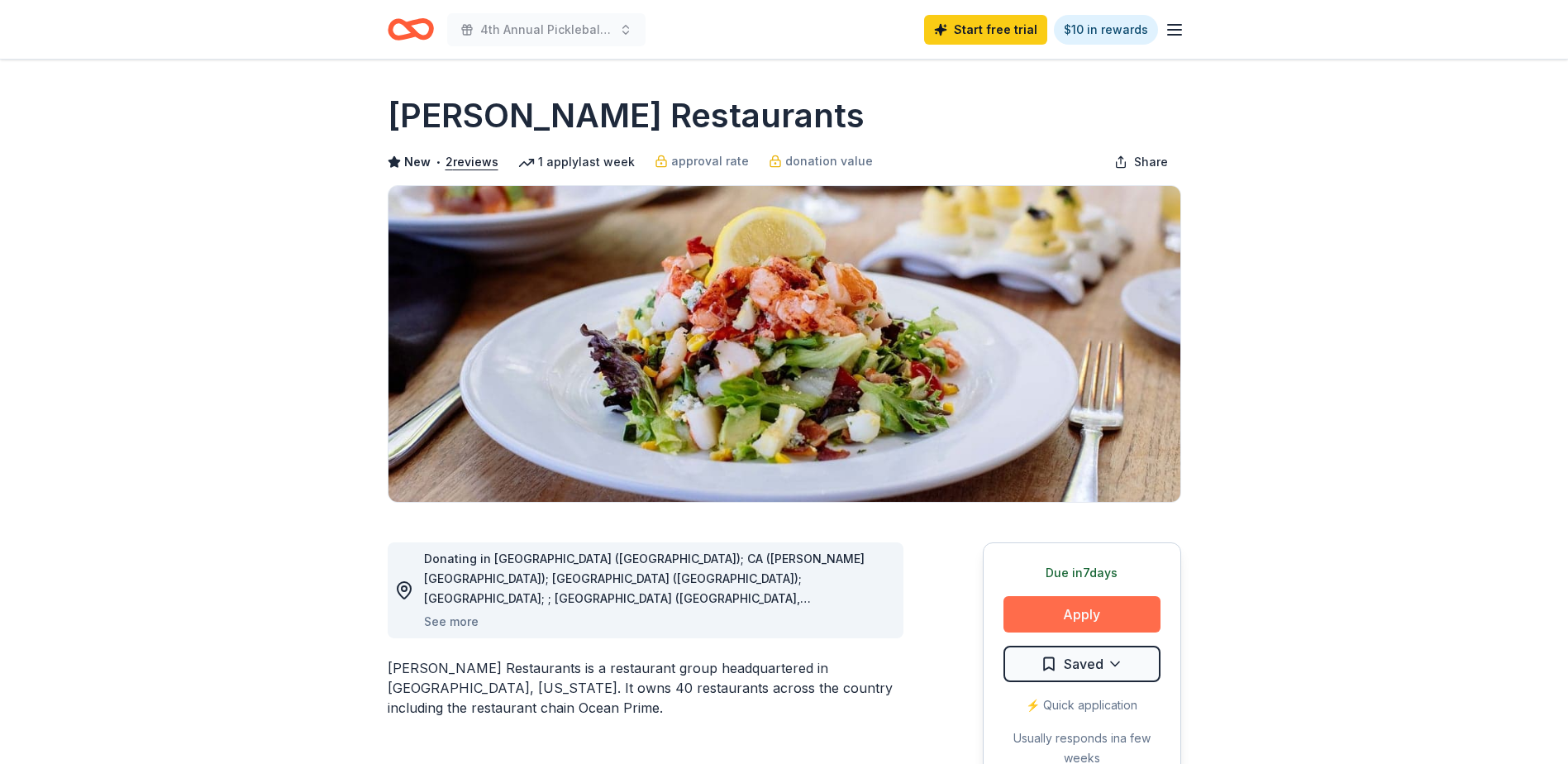
click at [1091, 605] on button "Apply" at bounding box center [1082, 613] width 157 height 37
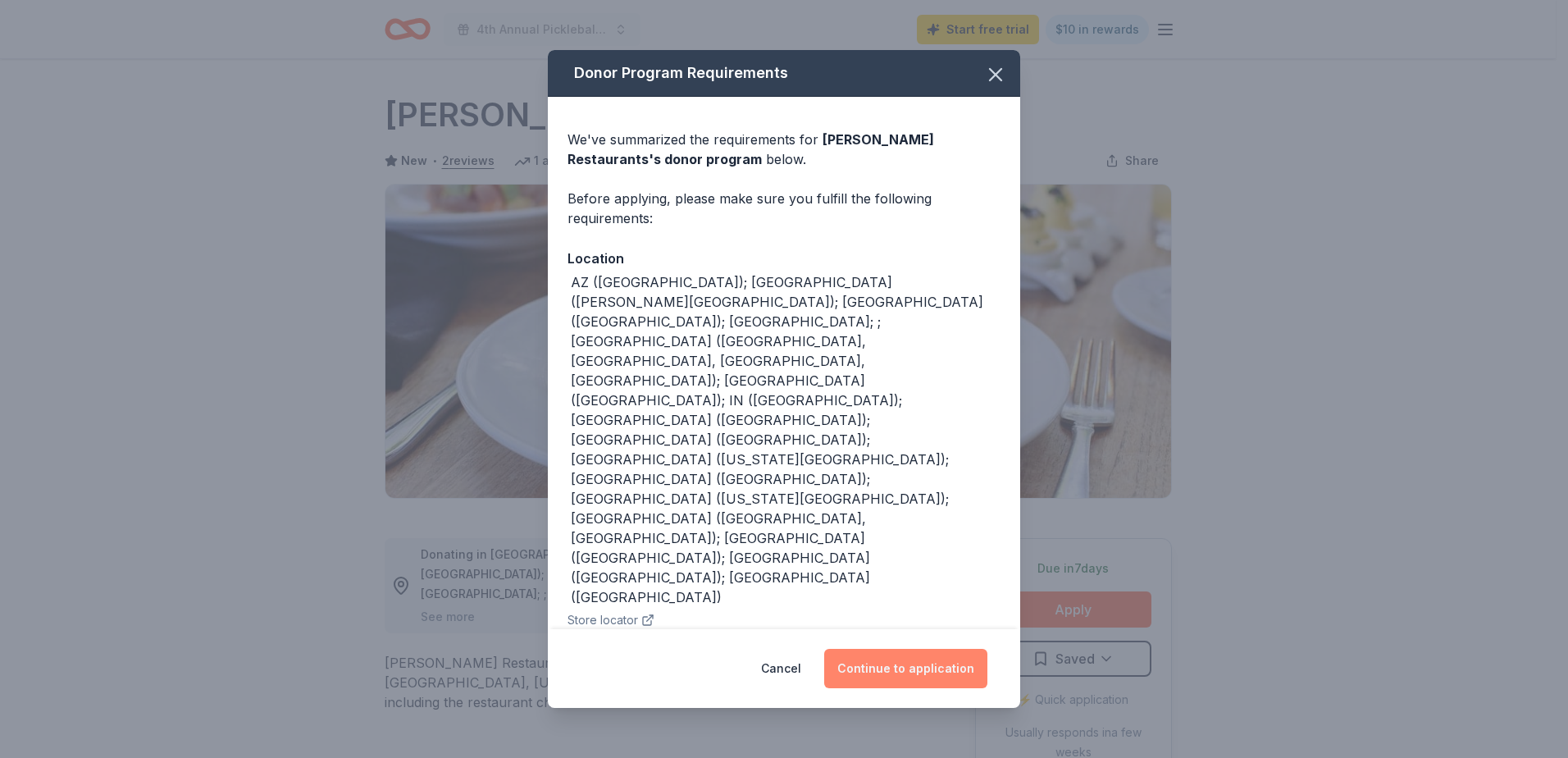
click at [915, 664] on button "Continue to application" at bounding box center [906, 668] width 163 height 39
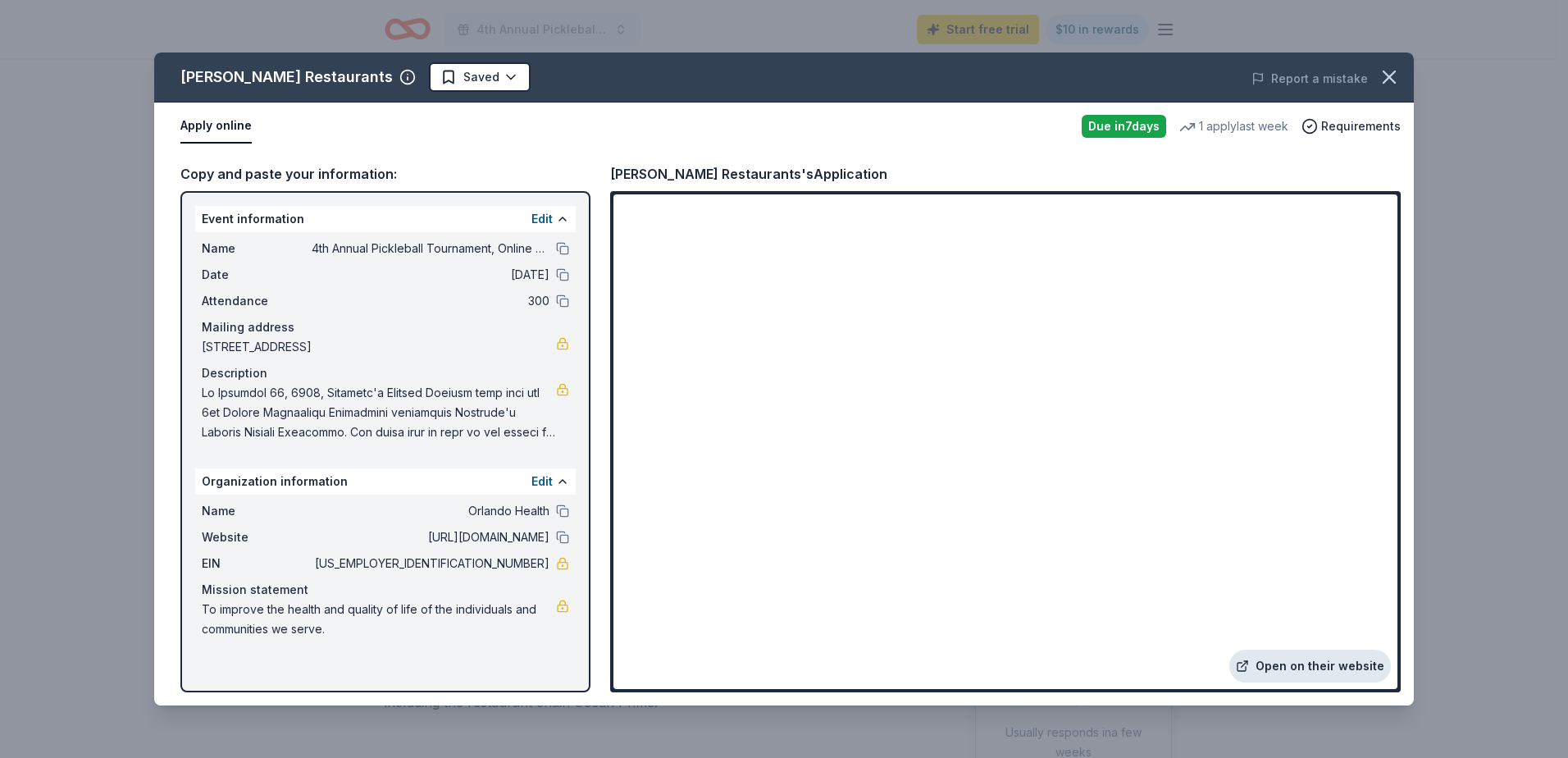
click at [1285, 670] on link "Open on their website" at bounding box center [1310, 665] width 162 height 32
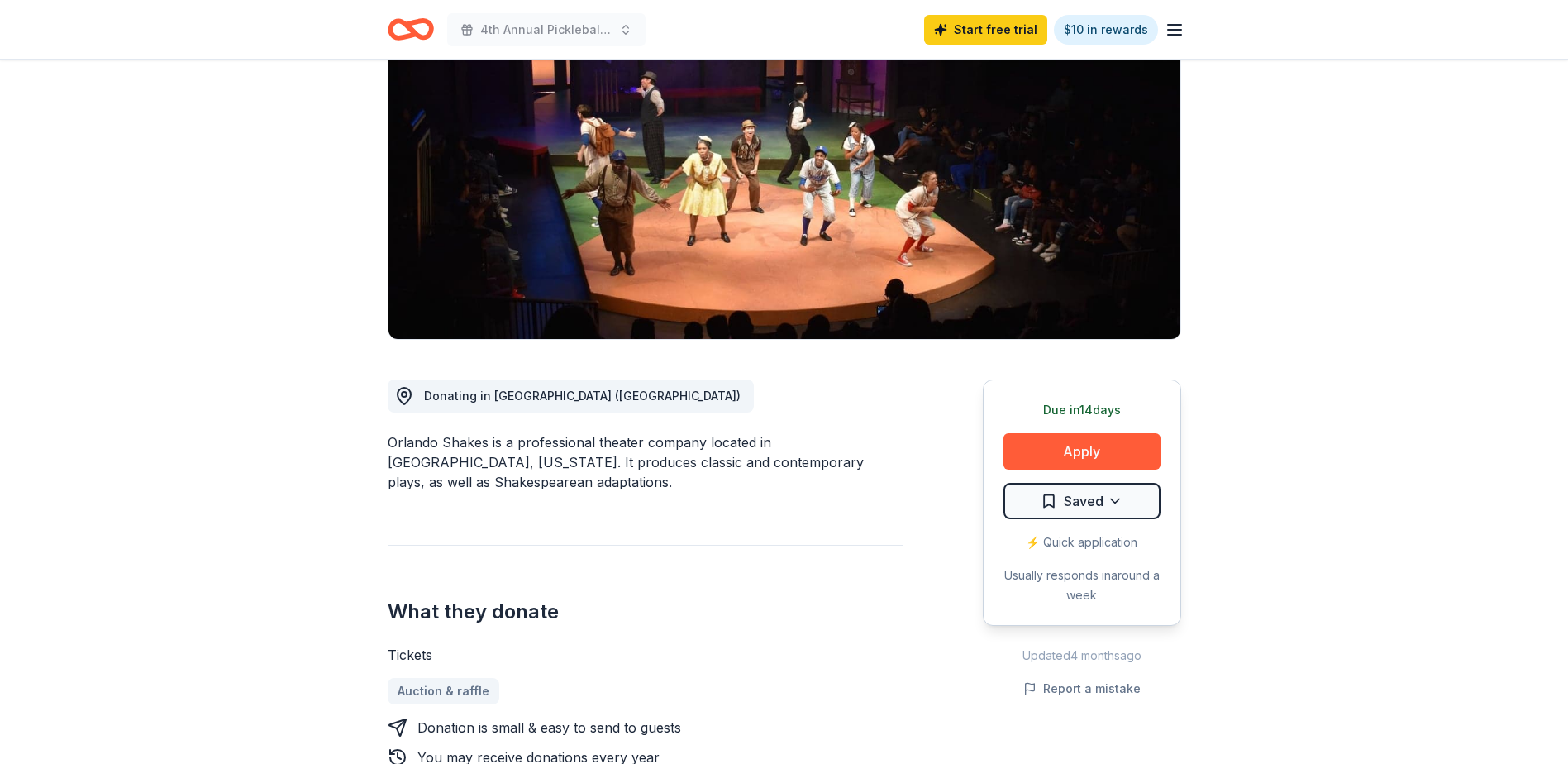
scroll to position [248, 0]
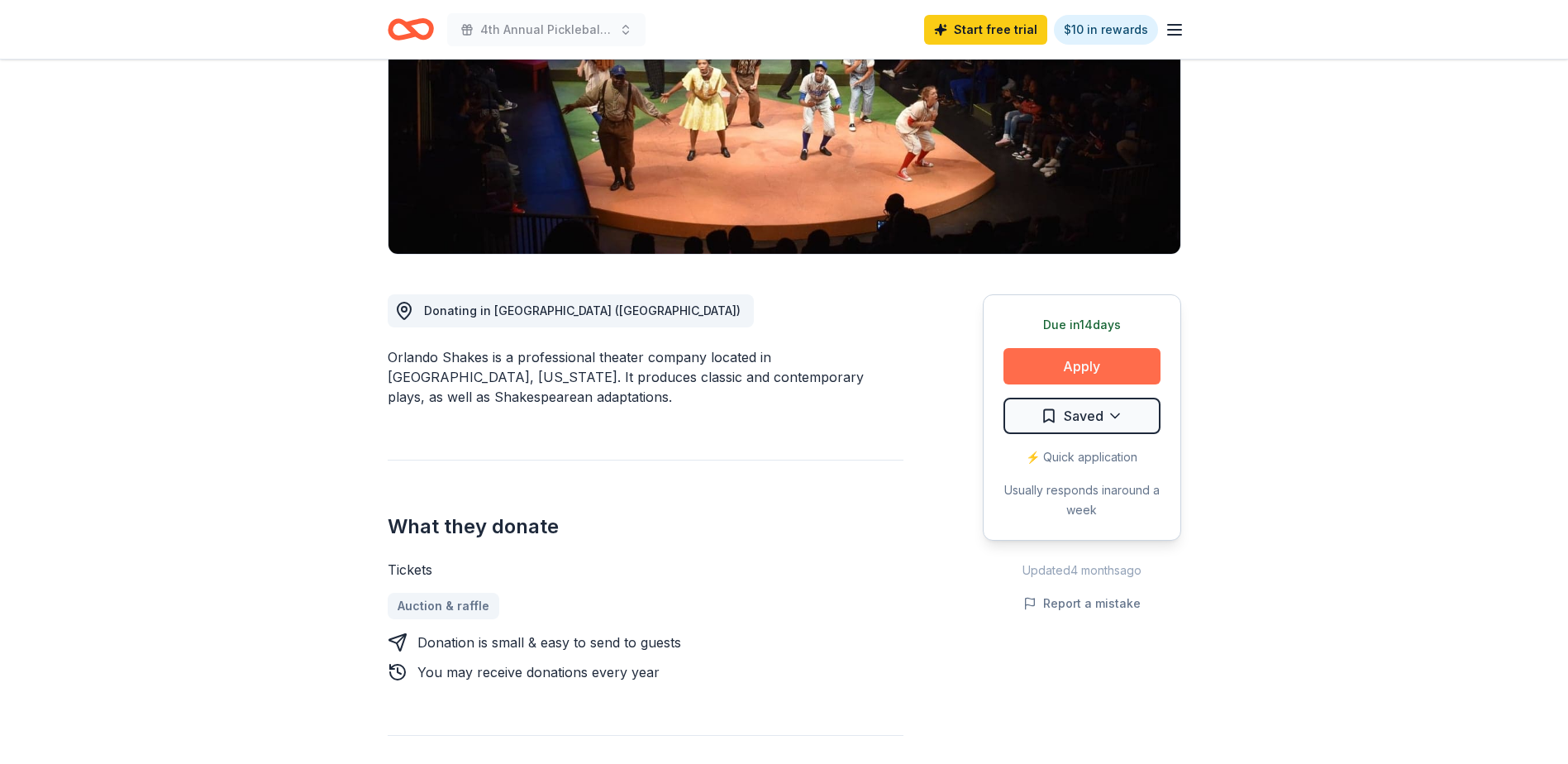
click at [1081, 361] on button "Apply" at bounding box center [1082, 366] width 157 height 37
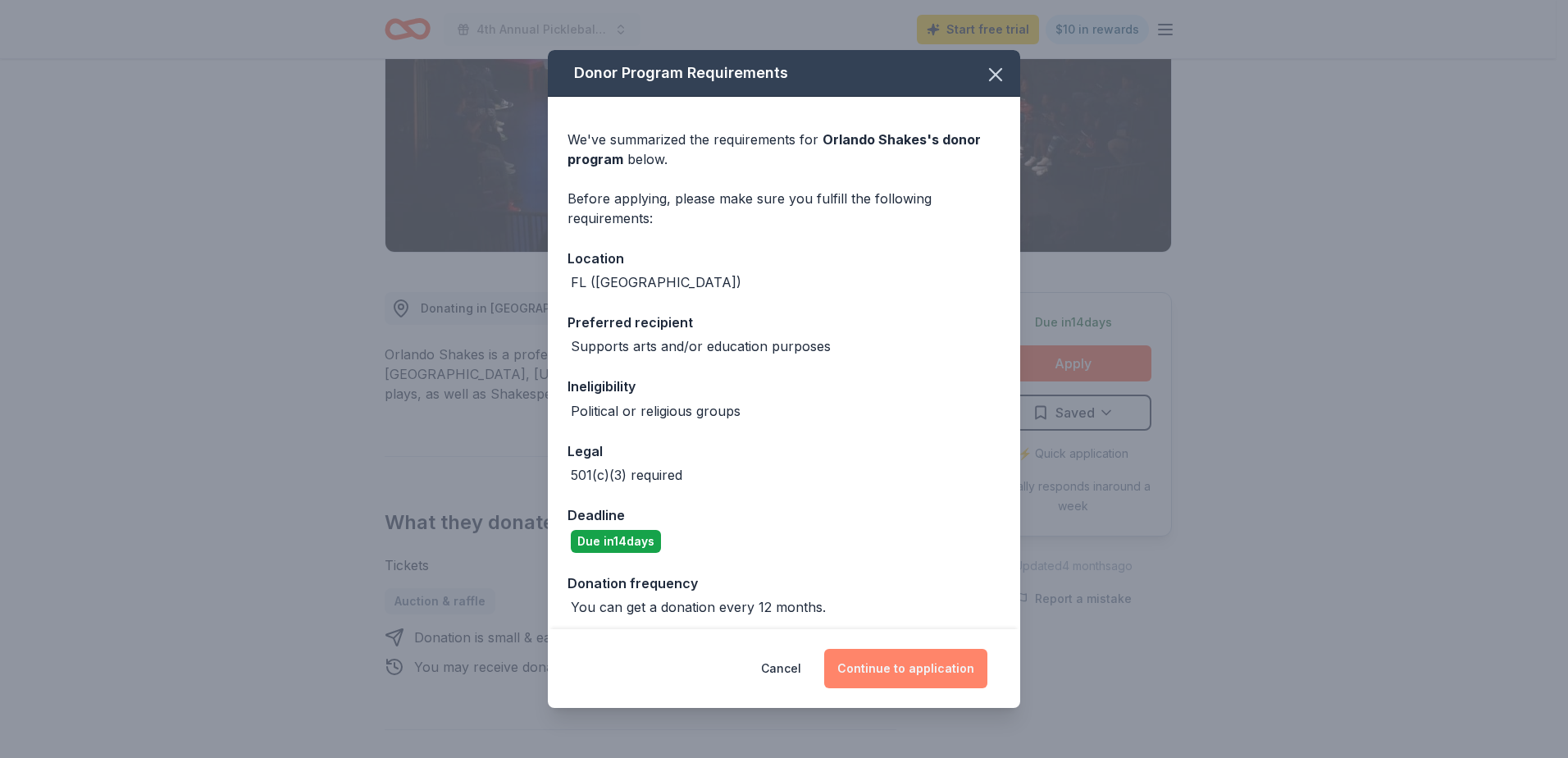
click at [906, 660] on button "Continue to application" at bounding box center [906, 668] width 163 height 39
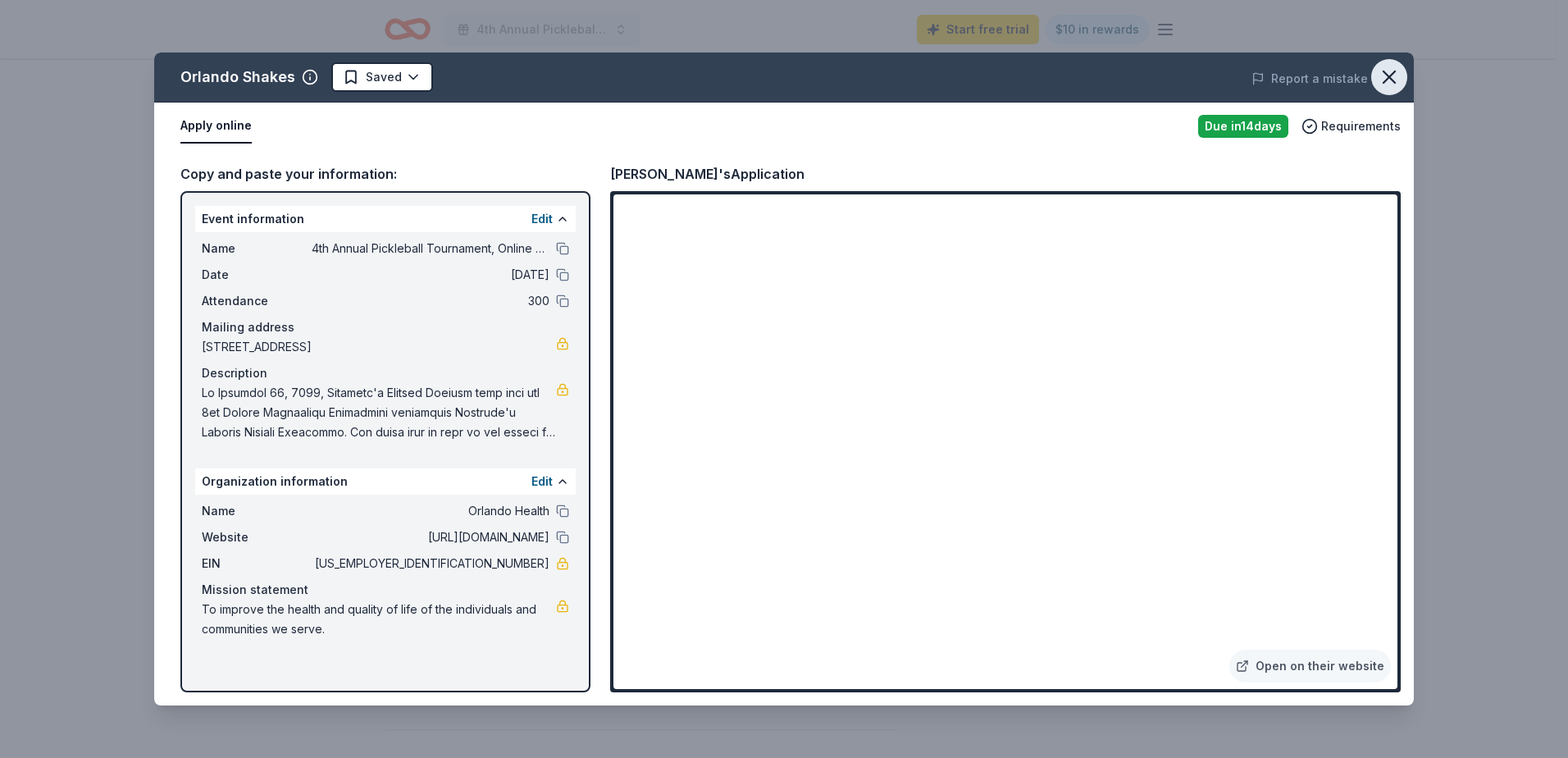
click at [1382, 75] on icon "button" at bounding box center [1389, 77] width 23 height 23
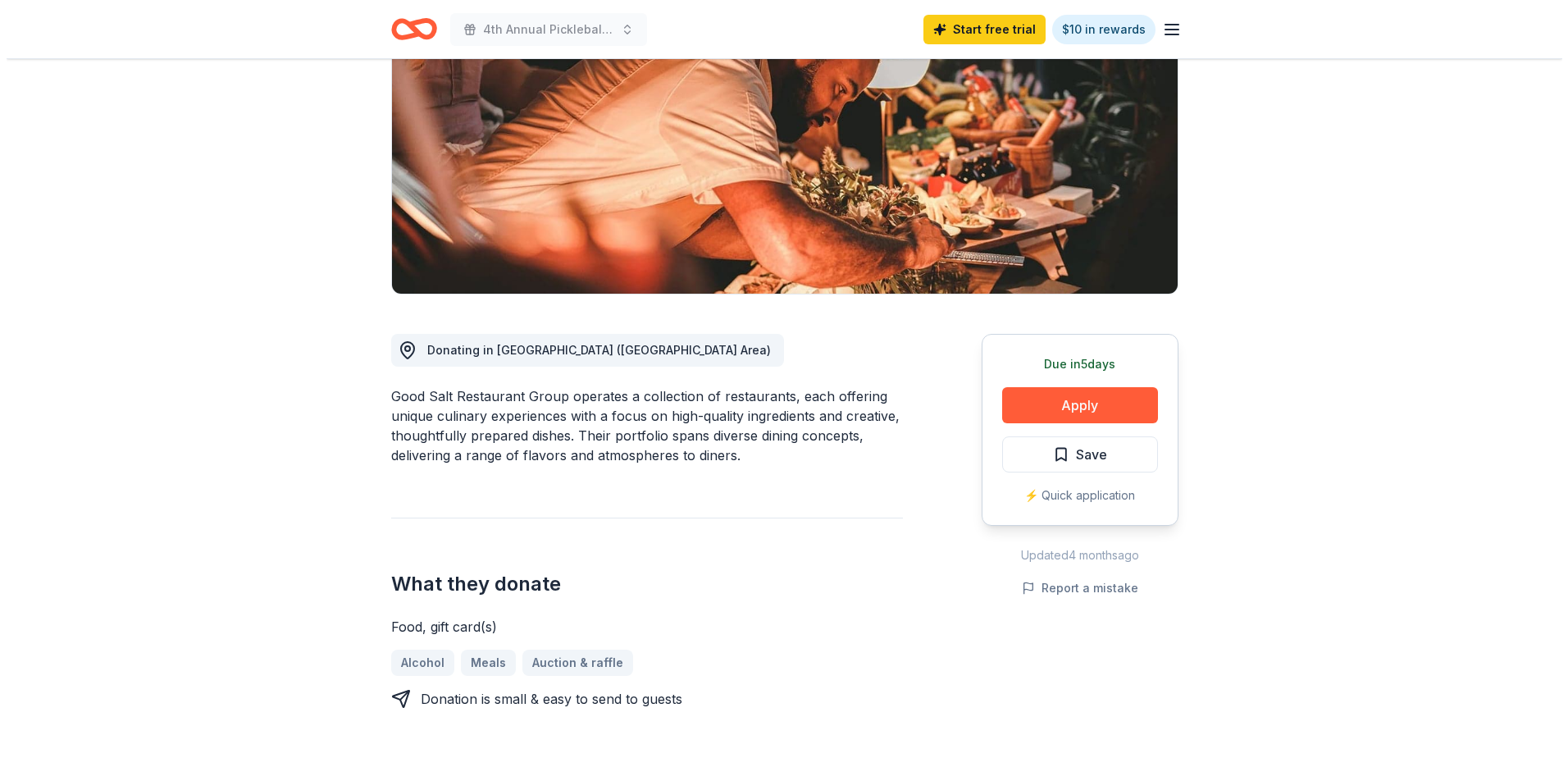
scroll to position [164, 0]
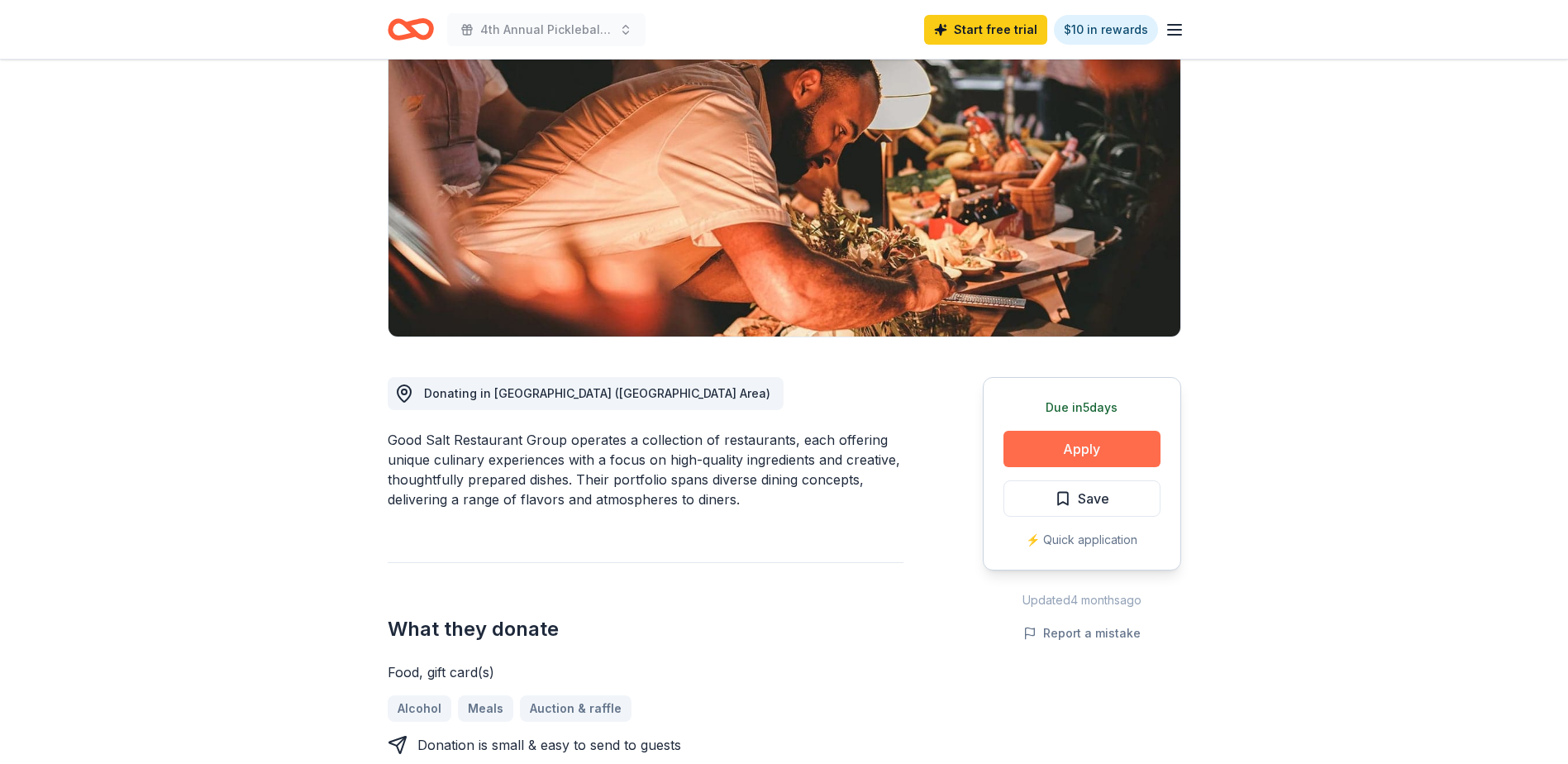
click at [1072, 442] on button "Apply" at bounding box center [1082, 448] width 157 height 37
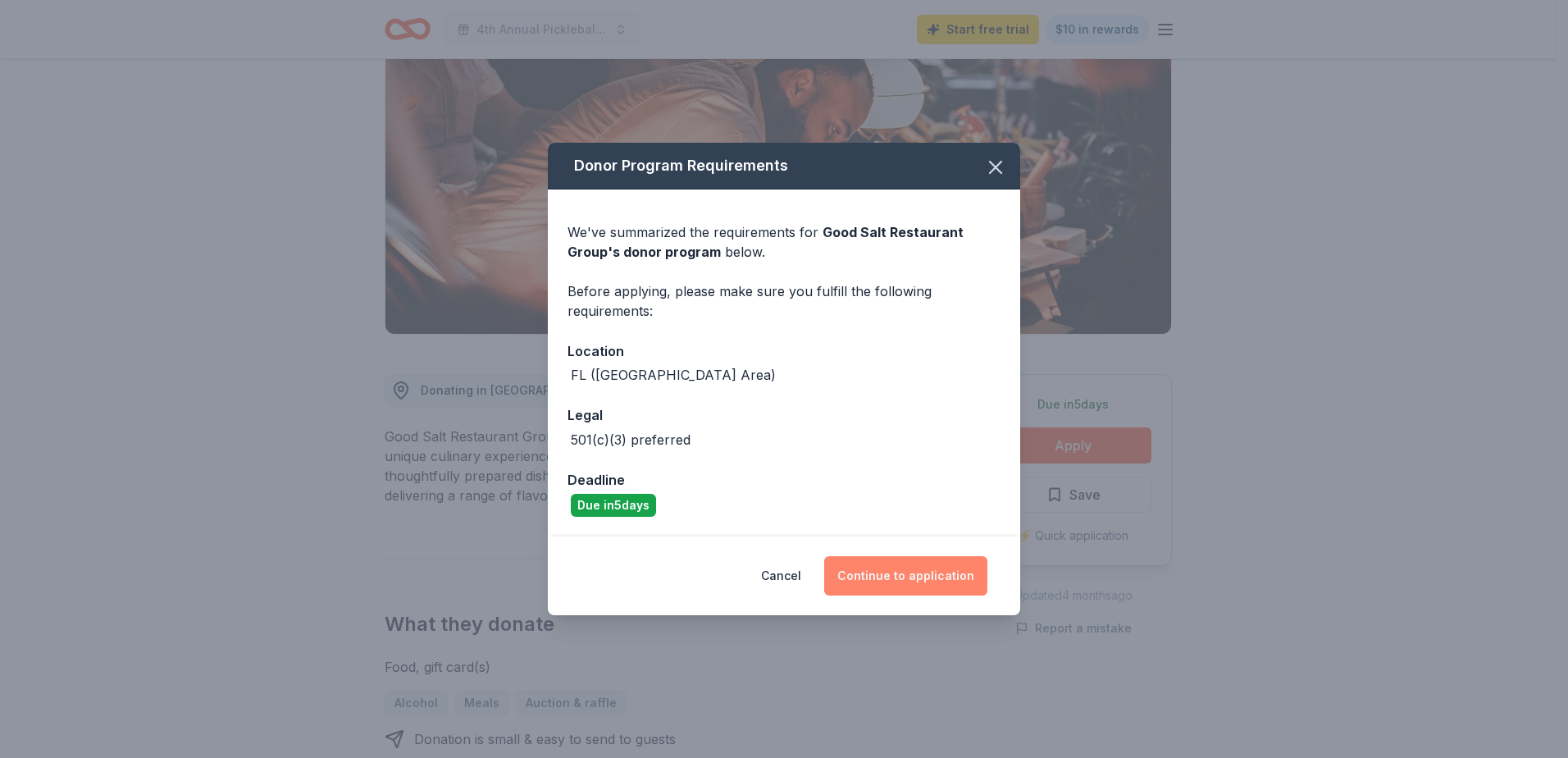
click at [909, 569] on button "Continue to application" at bounding box center [906, 576] width 163 height 39
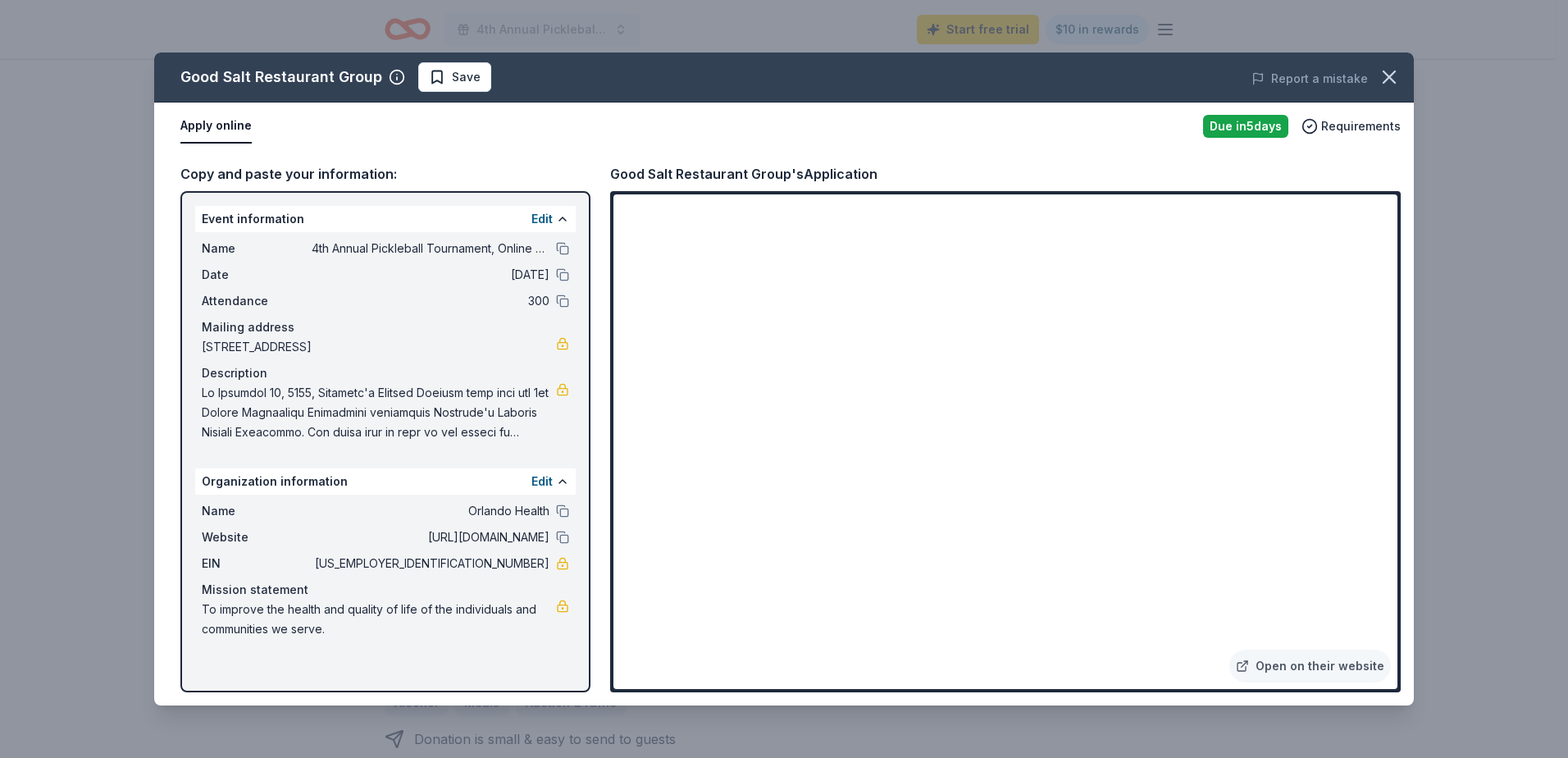
click at [365, 81] on div "Good Salt Restaurant Group" at bounding box center [281, 77] width 202 height 27
click at [1291, 670] on link "Open on their website" at bounding box center [1310, 665] width 162 height 32
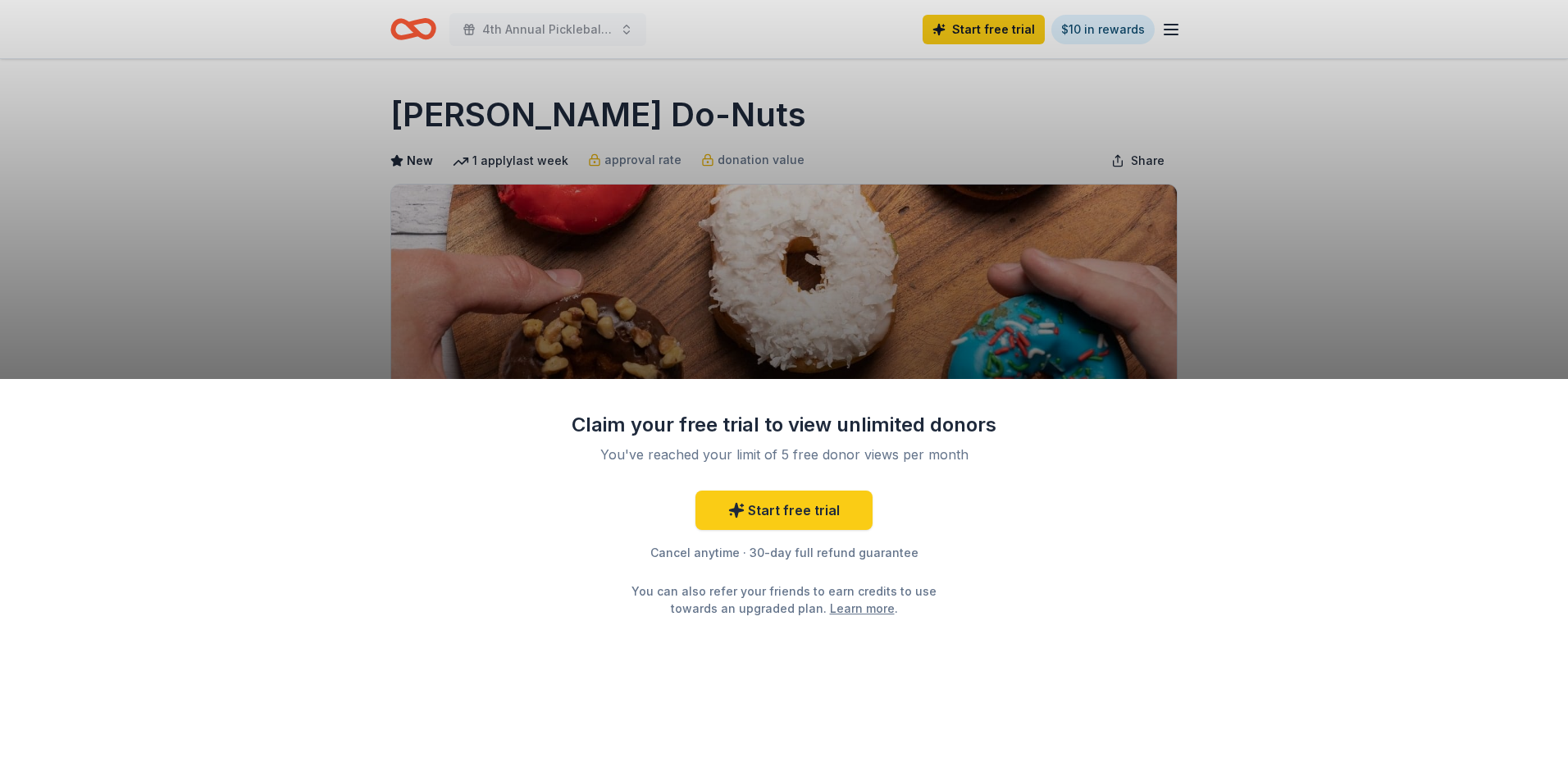
click at [480, 116] on div "Claim your free trial to view unlimited donors You've reached your limit of 5 f…" at bounding box center [784, 379] width 1568 height 758
